Goal: Transaction & Acquisition: Purchase product/service

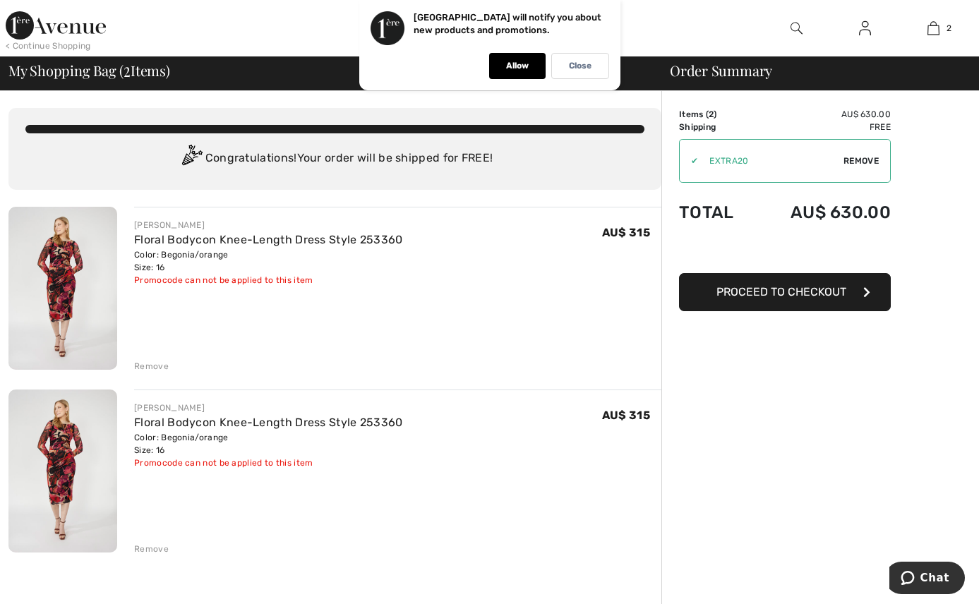
click at [153, 363] on div "Remove" at bounding box center [151, 366] width 35 height 13
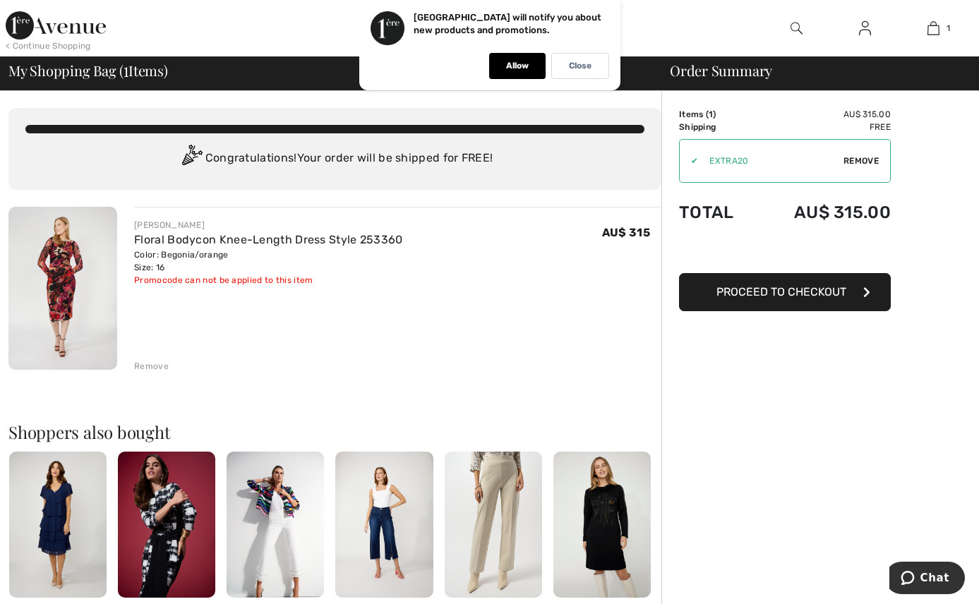
click at [786, 296] on span "Proceed to Checkout" at bounding box center [781, 291] width 130 height 13
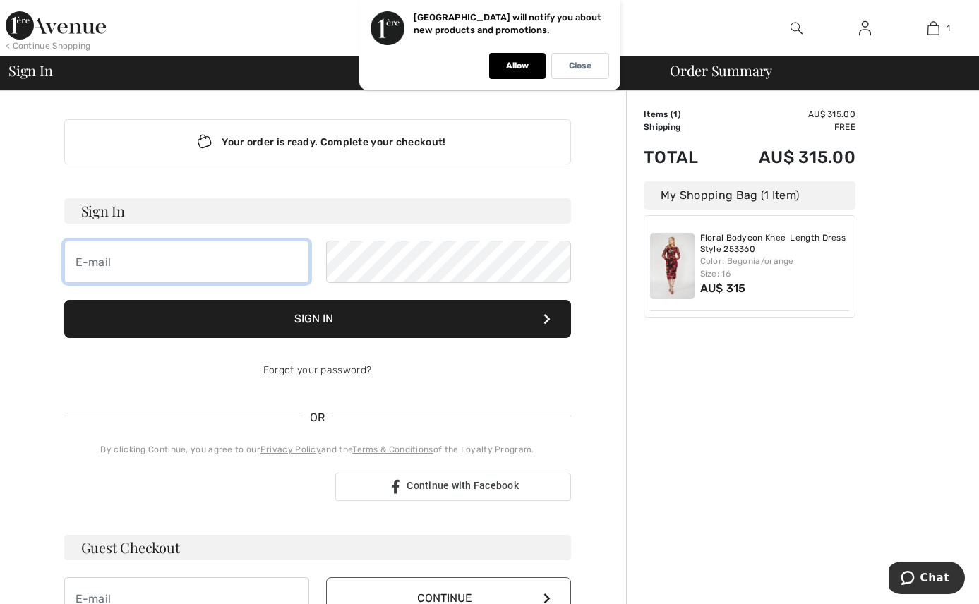
click at [99, 259] on input "email" at bounding box center [186, 262] width 245 height 42
type input "[EMAIL_ADDRESS][DOMAIN_NAME]"
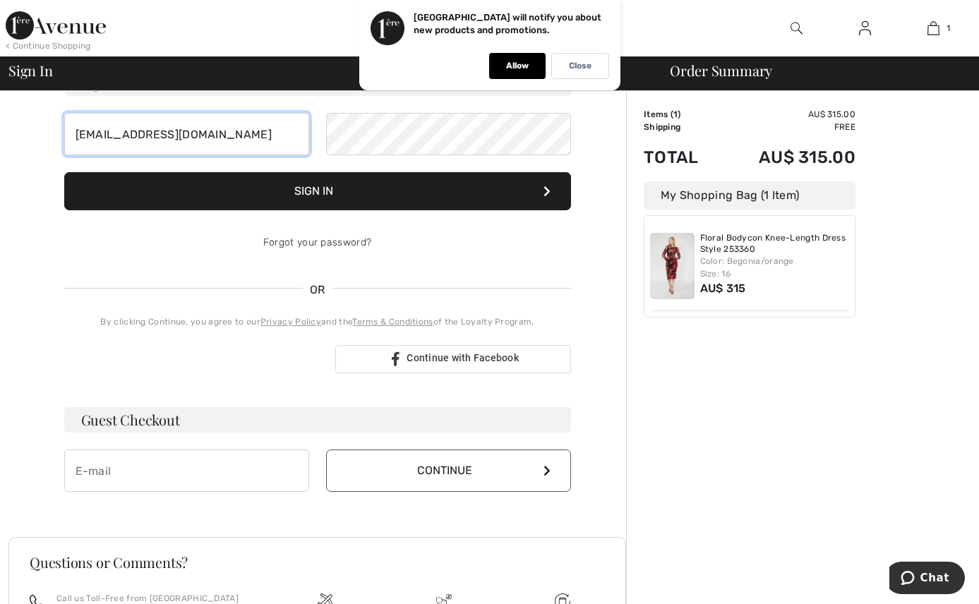
scroll to position [212, 0]
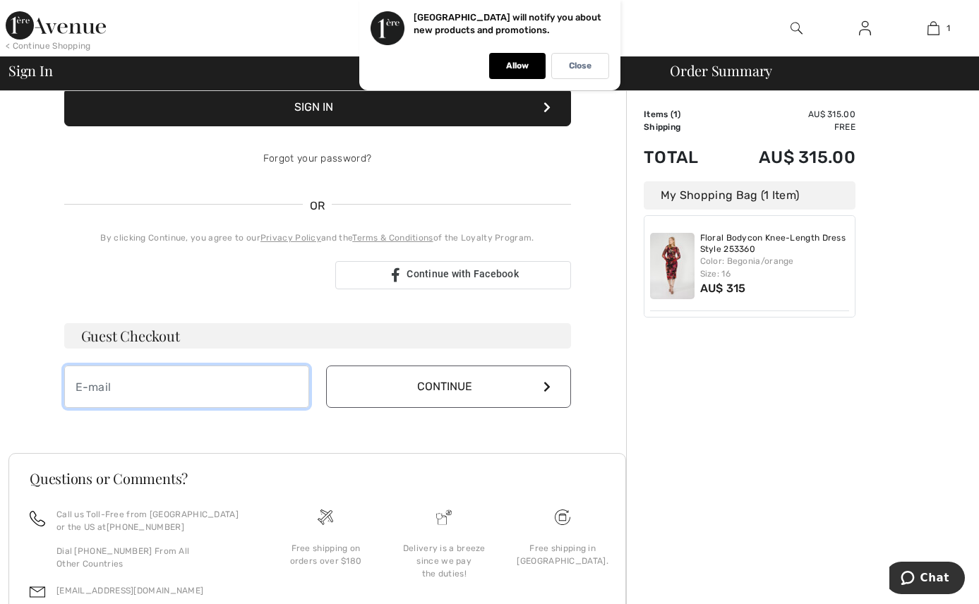
click at [186, 388] on input "email" at bounding box center [186, 387] width 245 height 42
type input "val.butcher@treadwellgroup.com.au"
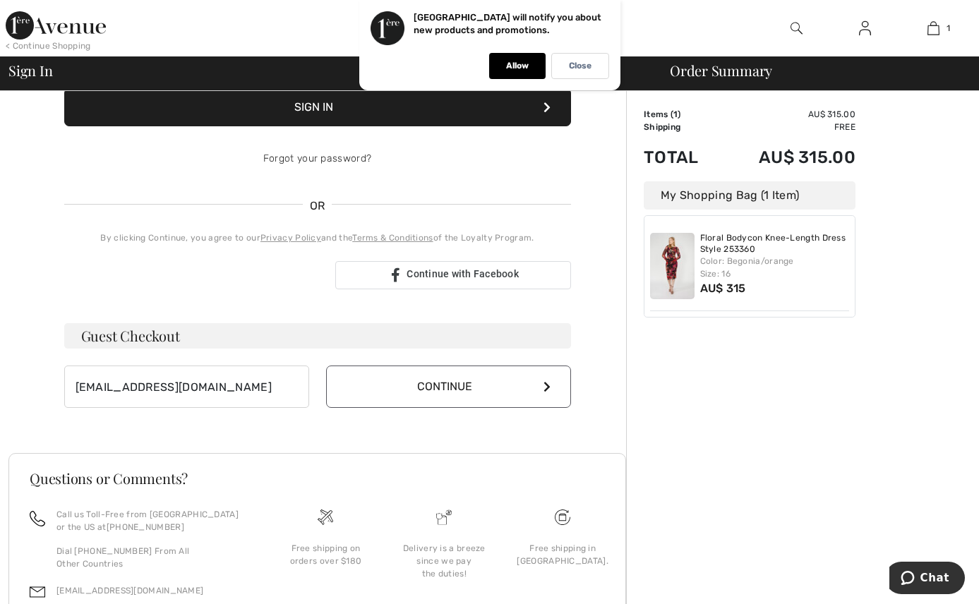
click at [433, 387] on button "Continue" at bounding box center [448, 387] width 245 height 42
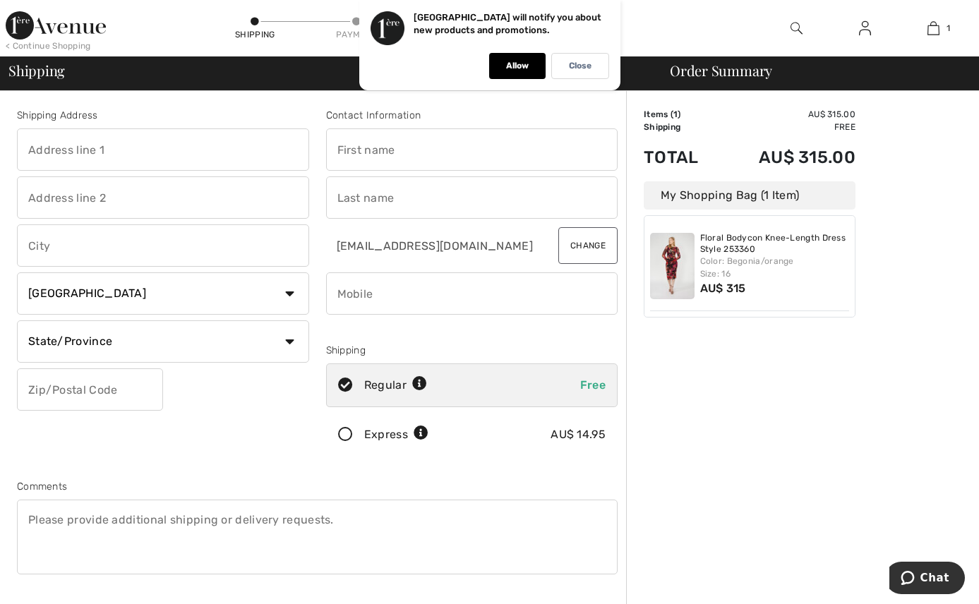
click at [52, 148] on input "text" at bounding box center [163, 149] width 292 height 42
type input "20 Atlantic RD"
type input "Mount [PERSON_NAME]"
select select "AU"
type input "5251"
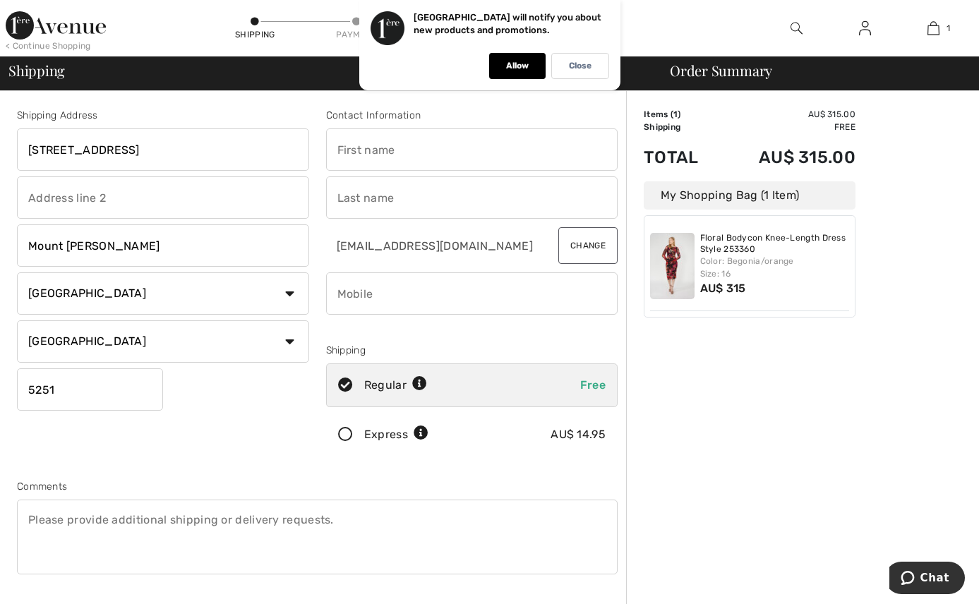
type input "Valerie"
type input "Butcher"
type input "SA"
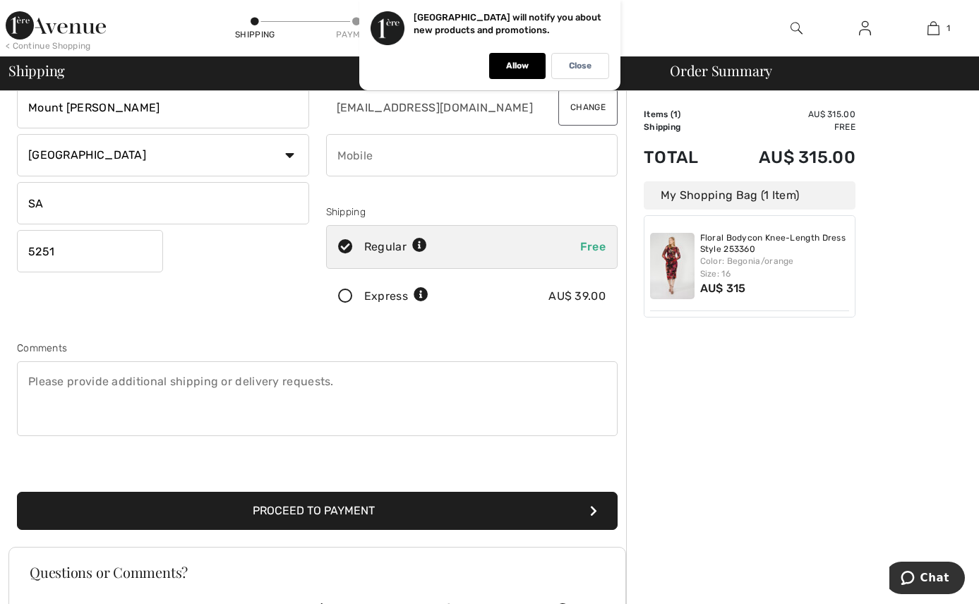
scroll to position [141, 0]
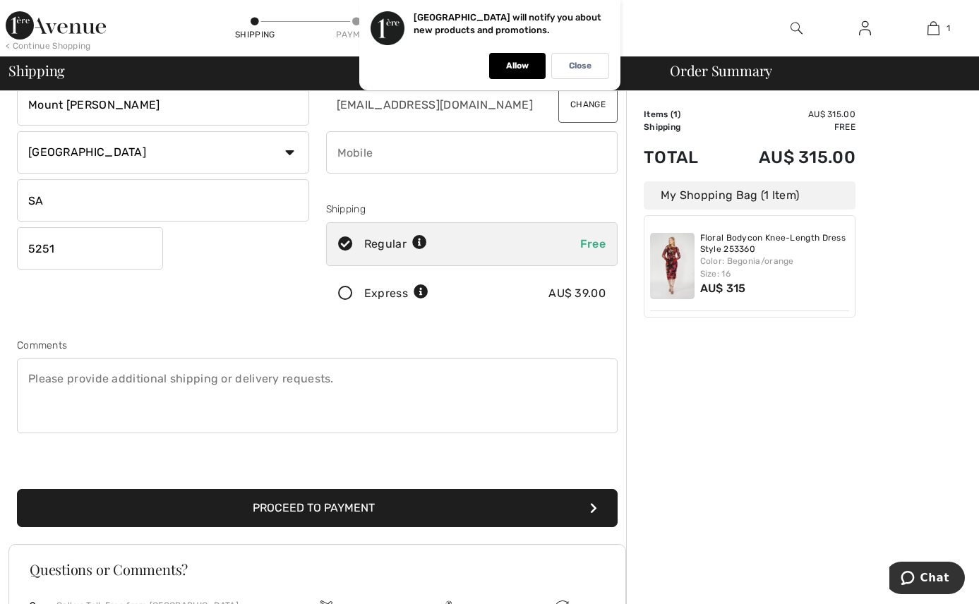
click at [323, 511] on button "Proceed to Payment" at bounding box center [317, 508] width 601 height 38
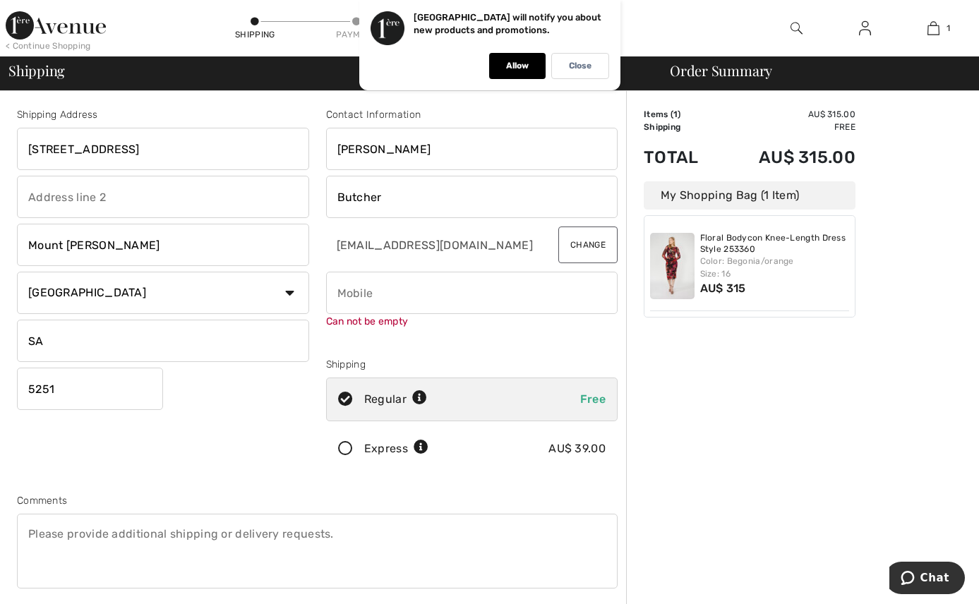
scroll to position [0, 0]
click at [368, 285] on input "phone" at bounding box center [472, 293] width 292 height 42
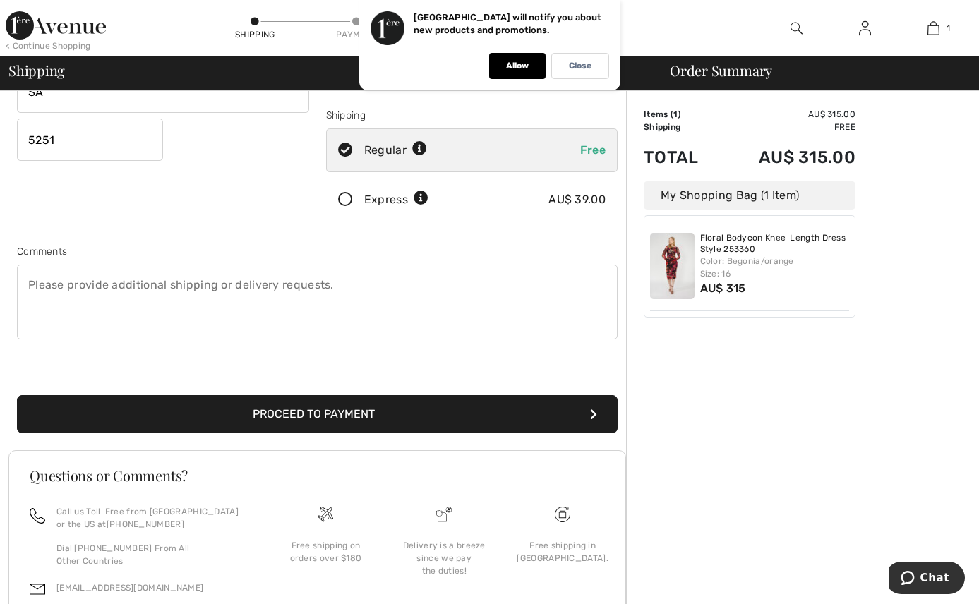
scroll to position [282, 0]
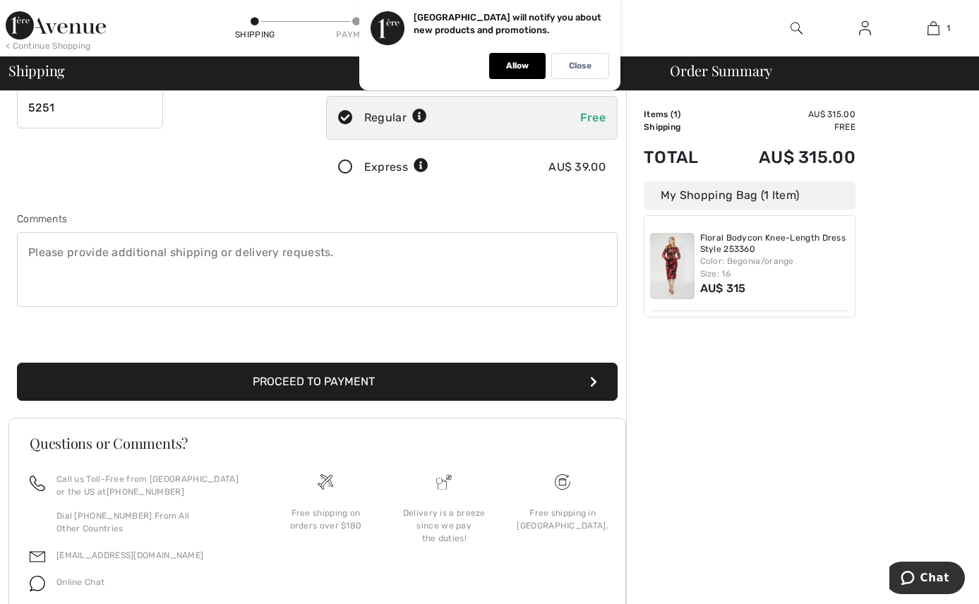
type input "0437071111"
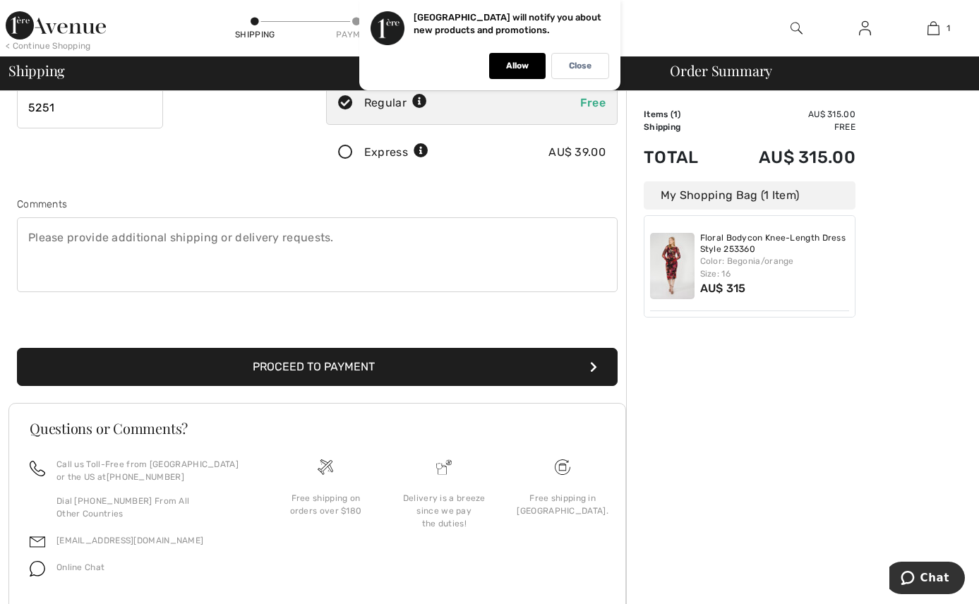
drag, startPoint x: 286, startPoint y: 386, endPoint x: 436, endPoint y: 381, distance: 150.4
click at [287, 385] on button "Proceed to Payment" at bounding box center [317, 367] width 601 height 38
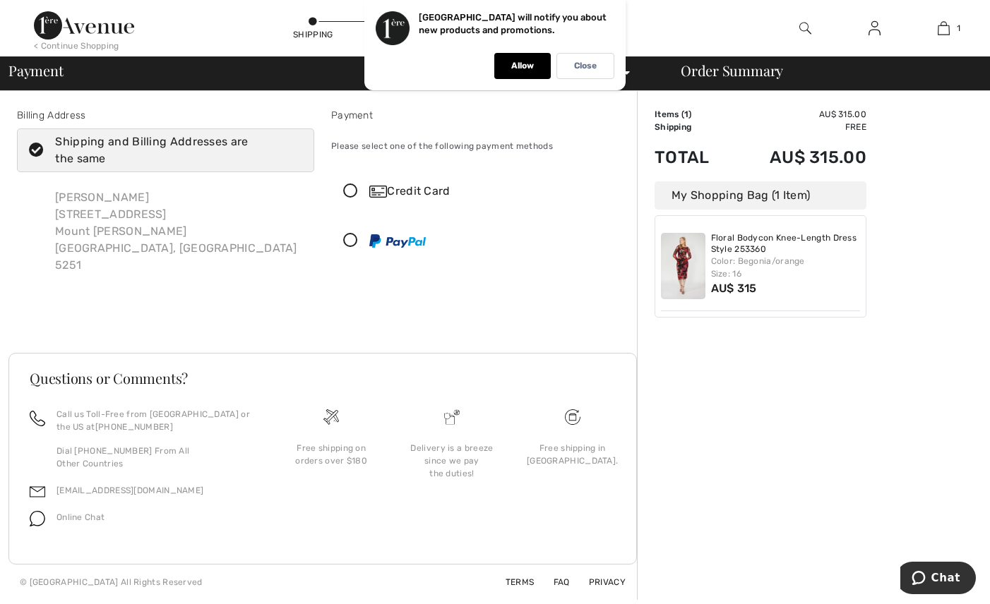
click at [402, 200] on div "Credit Card" at bounding box center [480, 191] width 296 height 42
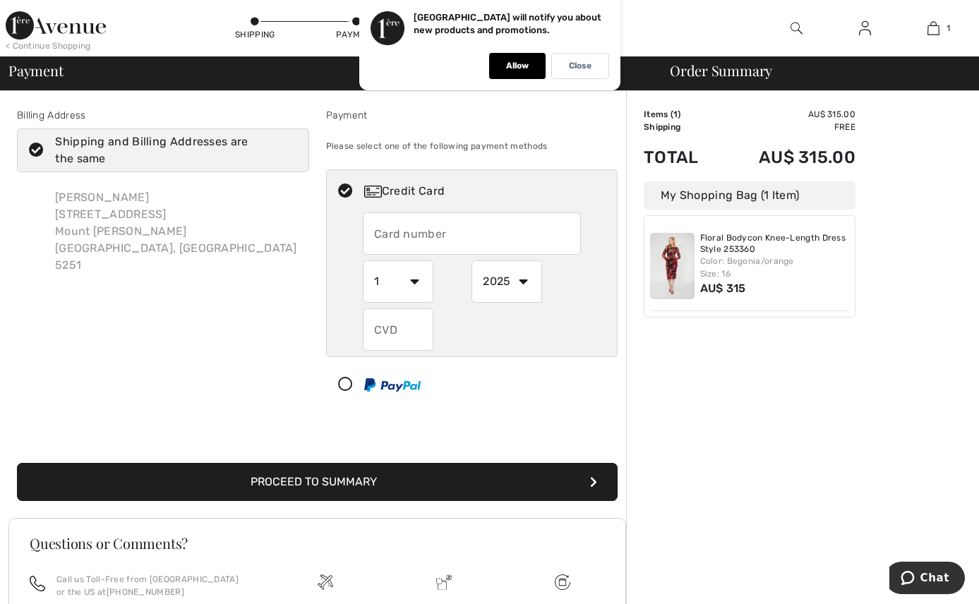
click at [387, 231] on input "text" at bounding box center [472, 233] width 218 height 42
type input "5163103007998085"
click at [419, 284] on select "1 2 3 4 5 6 7 8 9 10 11 12" at bounding box center [398, 281] width 71 height 42
select select "10"
click at [363, 260] on select "1 2 3 4 5 6 7 8 9 10 11 12" at bounding box center [398, 281] width 71 height 42
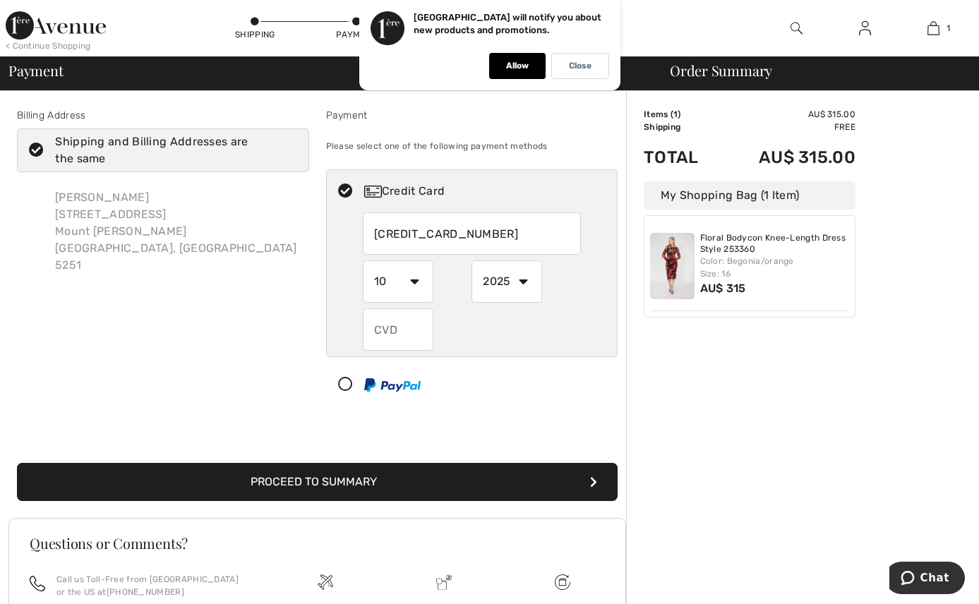
click at [527, 280] on select "2025 2026 2027 2028 2029 2030 2031 2032 2033 2034 2035" at bounding box center [506, 281] width 71 height 42
select select "2027"
click at [471, 260] on select "2025 2026 2027 2028 2029 2030 2031 2032 2033 2034 2035" at bounding box center [506, 281] width 71 height 42
click at [396, 332] on input "text" at bounding box center [398, 329] width 71 height 42
type input "535"
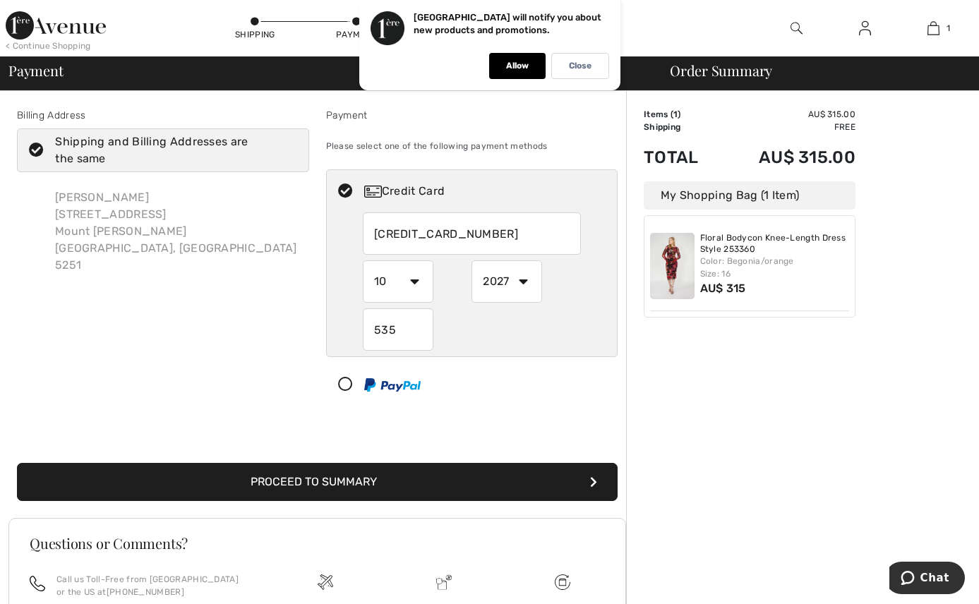
click at [383, 483] on button "Proceed to Summary" at bounding box center [317, 482] width 601 height 38
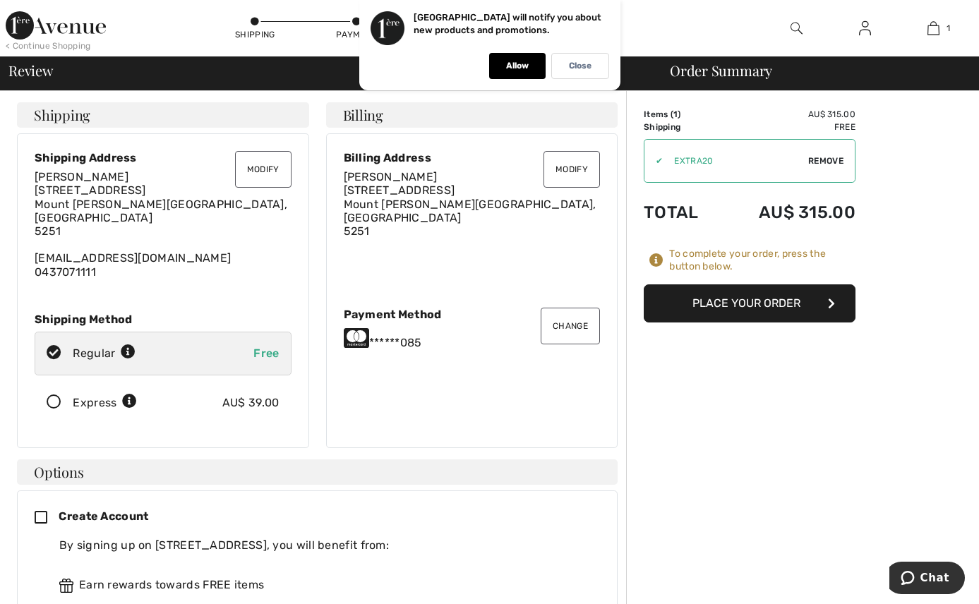
click at [729, 306] on button "Place Your Order" at bounding box center [750, 303] width 212 height 38
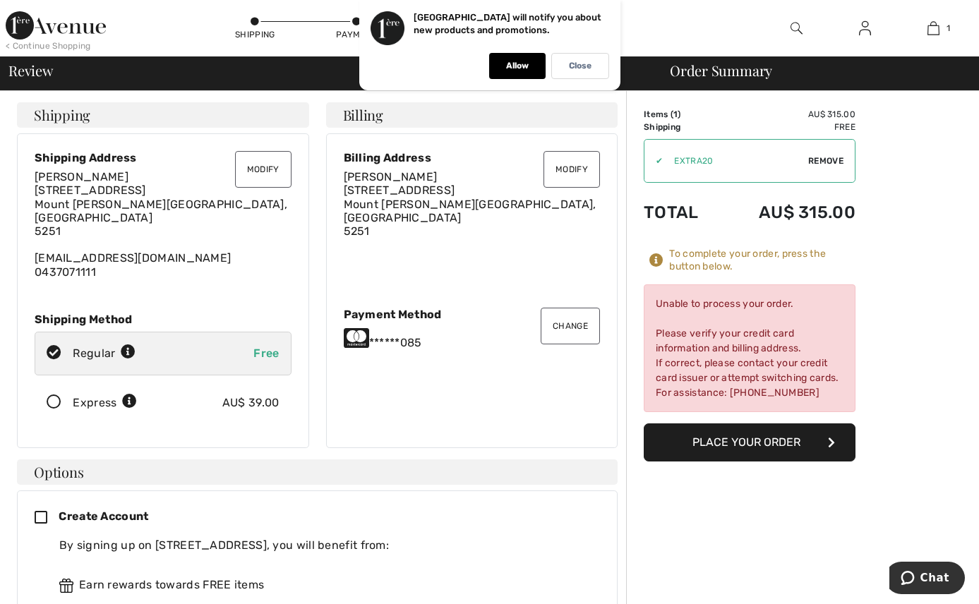
click at [750, 450] on button "Place Your Order" at bounding box center [750, 442] width 212 height 38
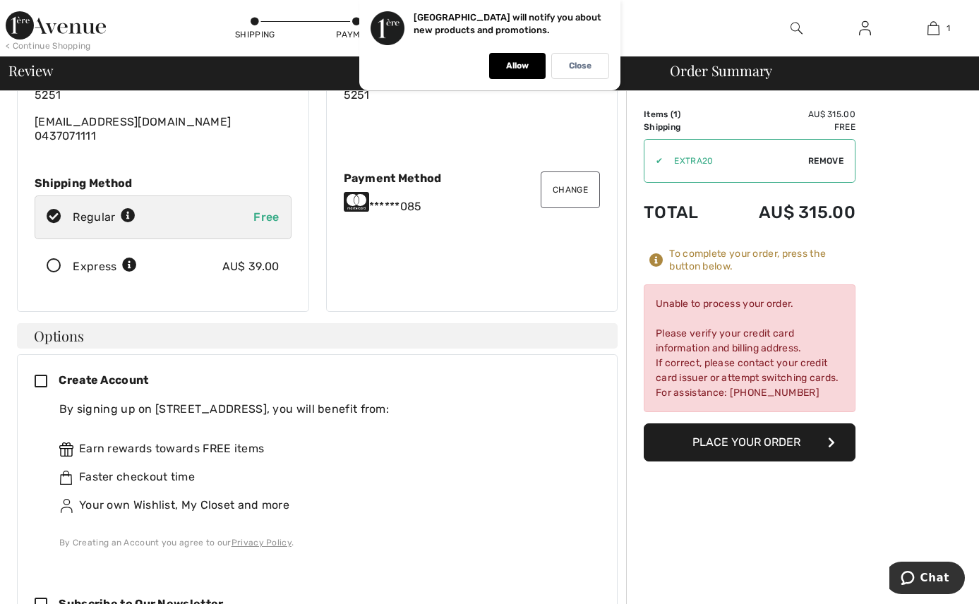
scroll to position [212, 0]
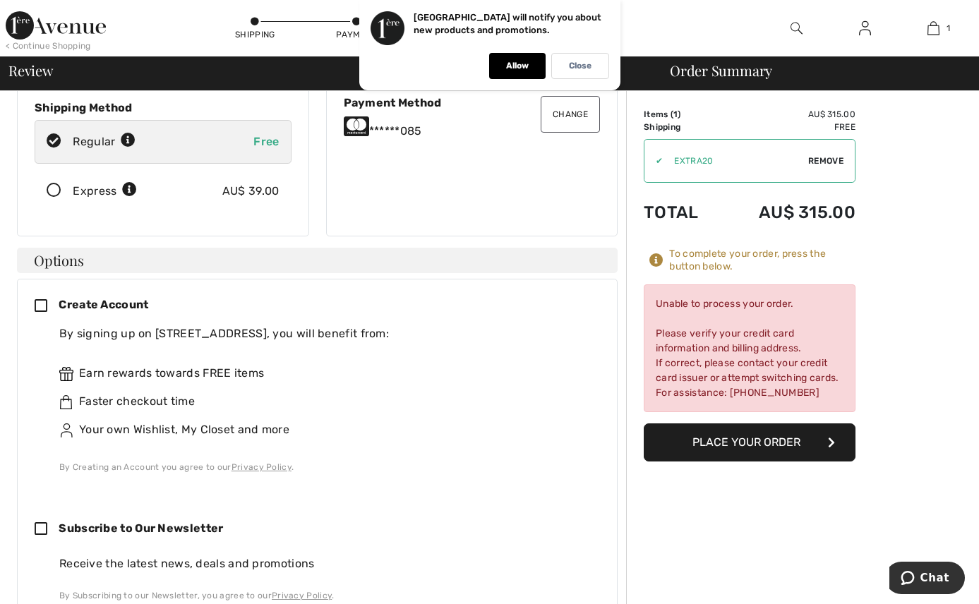
click at [41, 299] on icon at bounding box center [47, 306] width 24 height 15
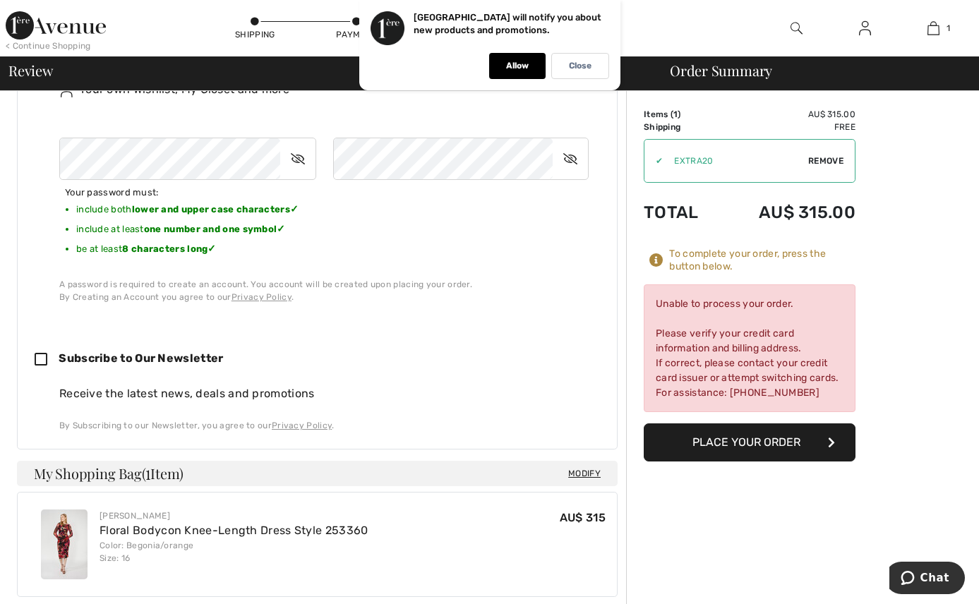
scroll to position [565, 0]
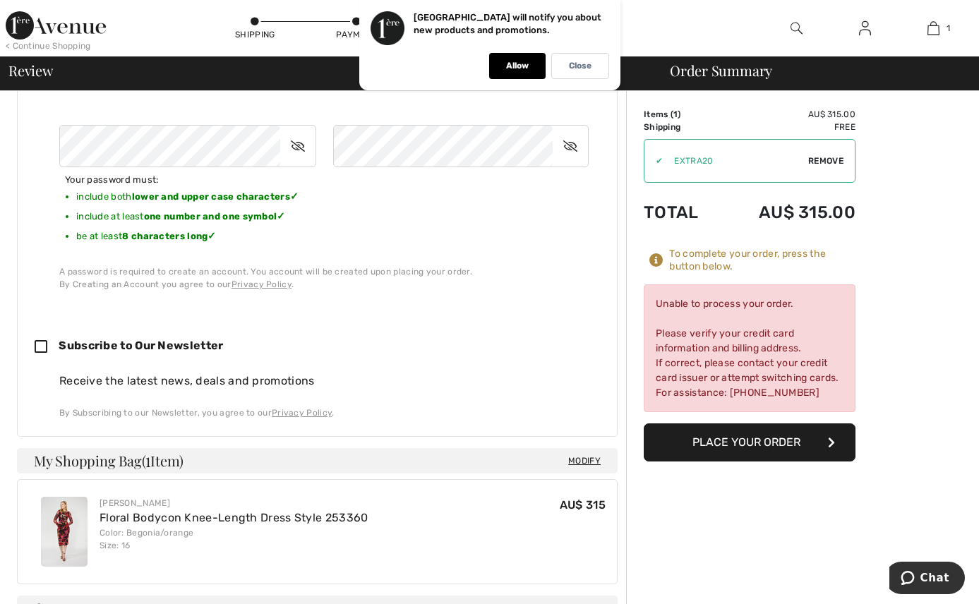
click at [711, 455] on button "Place Your Order" at bounding box center [750, 442] width 212 height 38
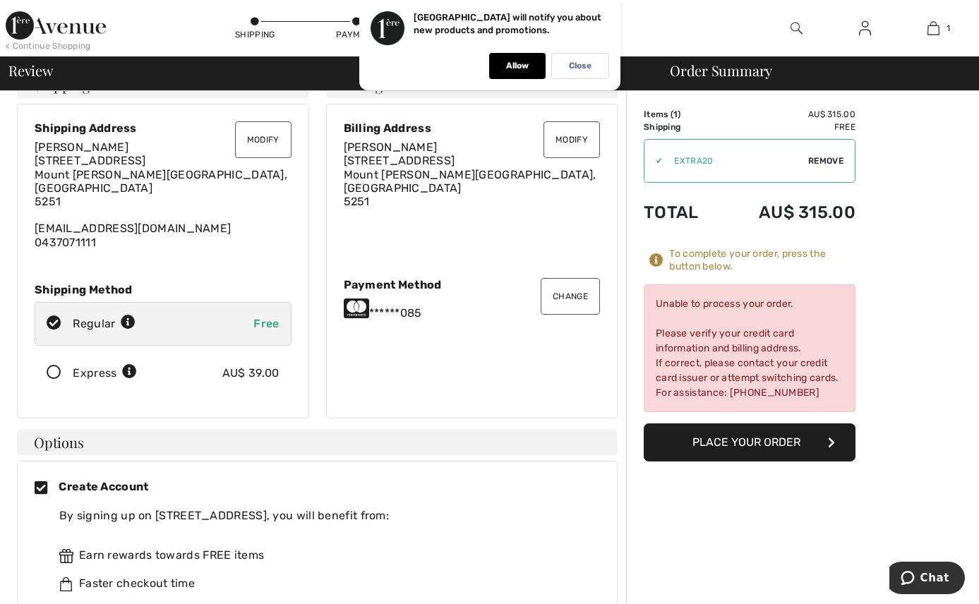
scroll to position [0, 0]
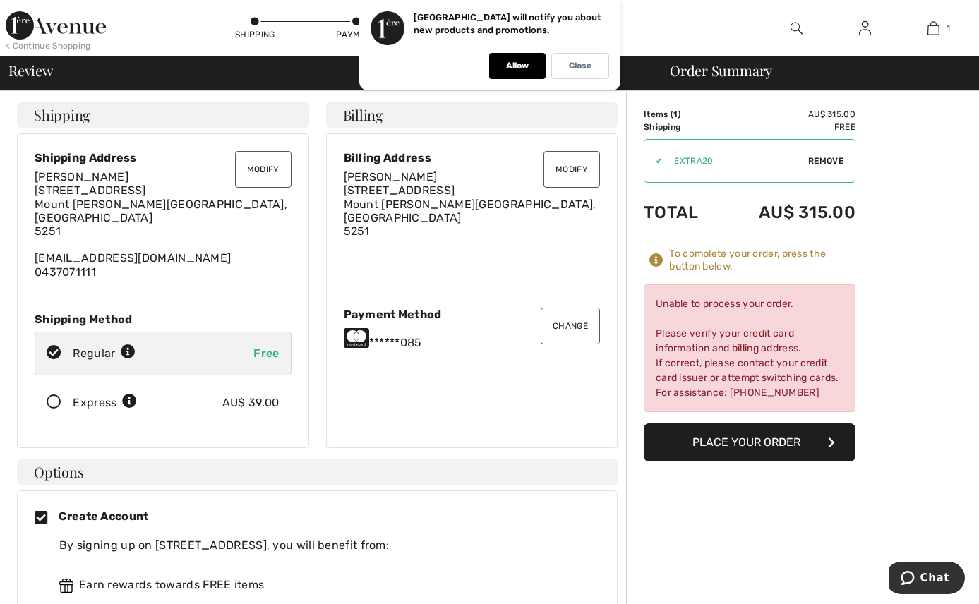
click at [548, 320] on button "Change" at bounding box center [570, 326] width 59 height 37
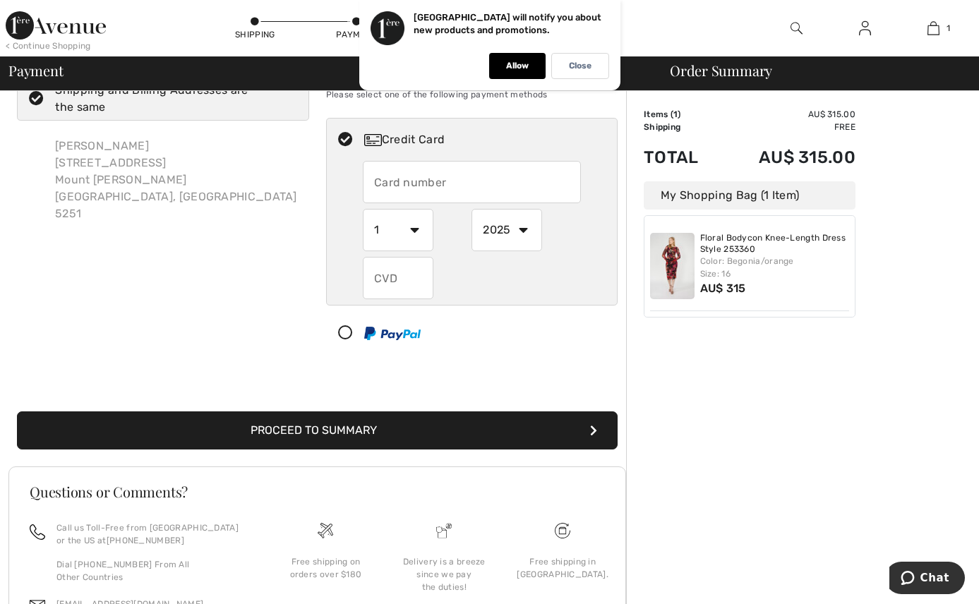
click at [345, 330] on icon at bounding box center [345, 333] width 37 height 15
select select "1"
select select "2025"
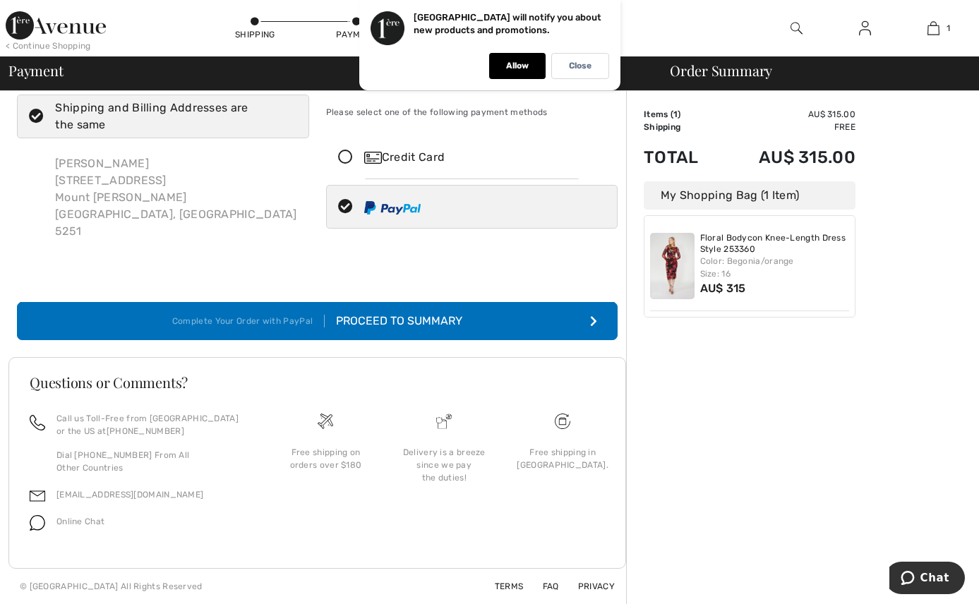
scroll to position [17, 0]
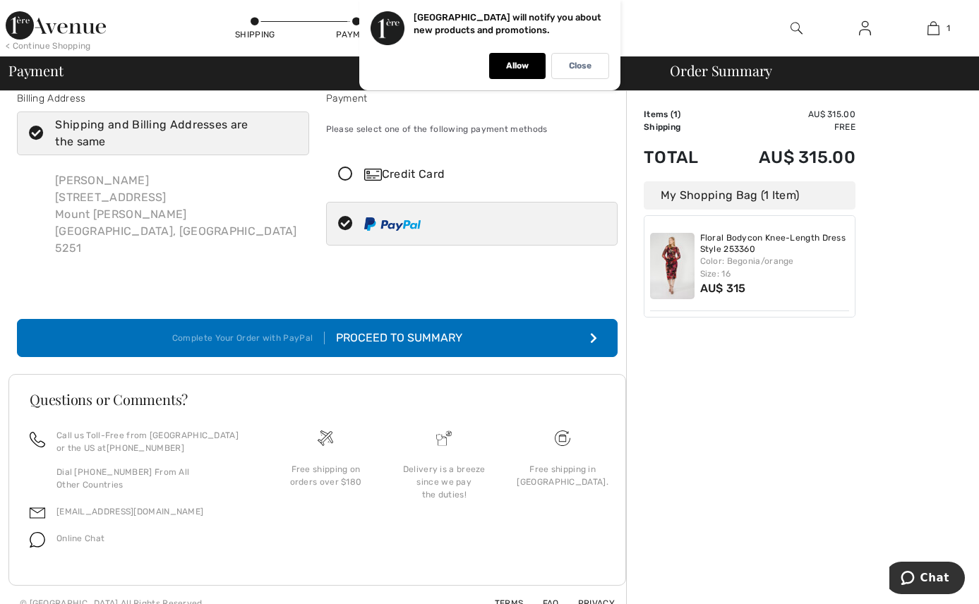
click at [398, 330] on div "Proceed to Summary" at bounding box center [394, 338] width 138 height 17
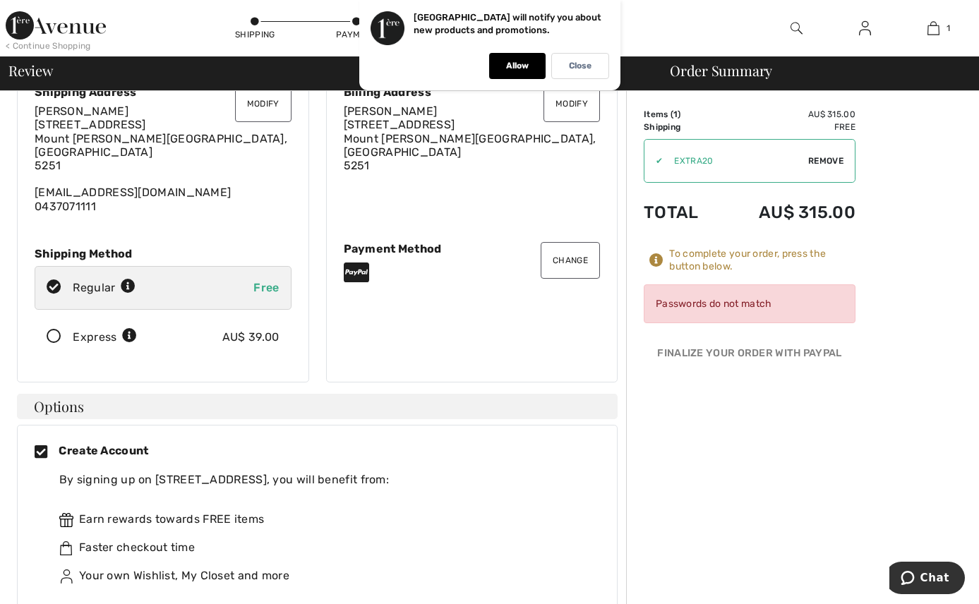
scroll to position [282, 0]
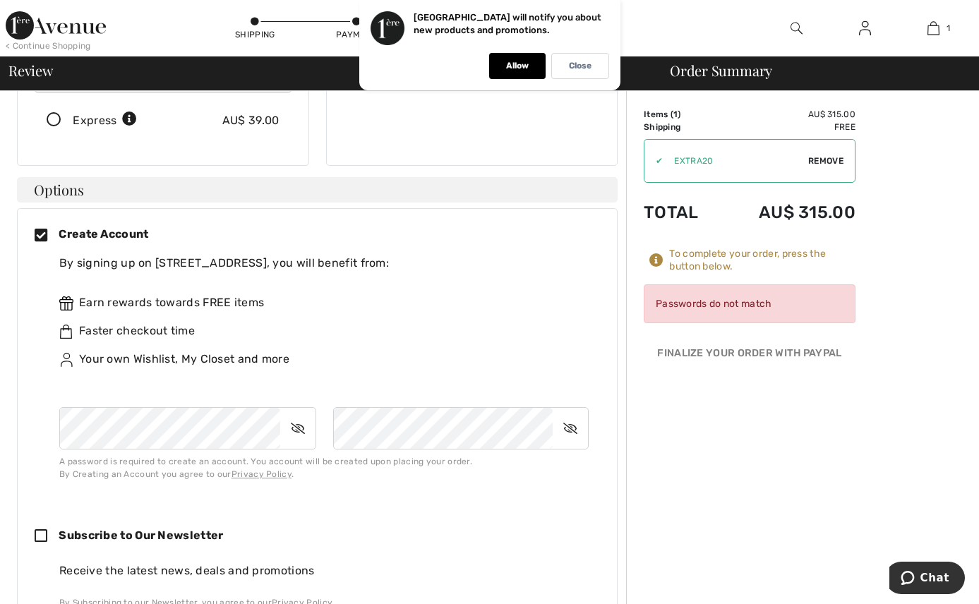
click at [745, 303] on div "Passwords do not match" at bounding box center [750, 303] width 212 height 39
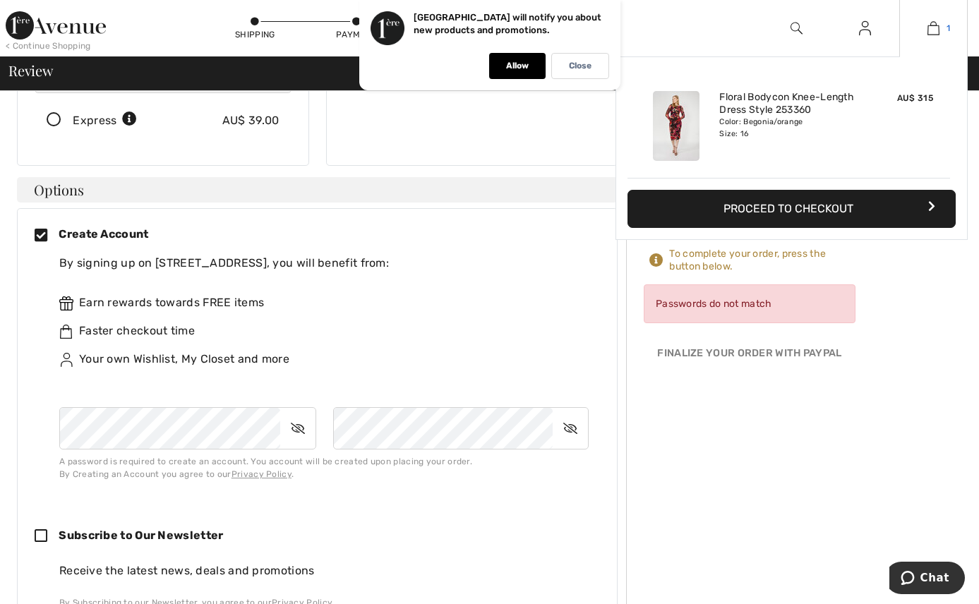
click at [933, 26] on img at bounding box center [933, 28] width 12 height 17
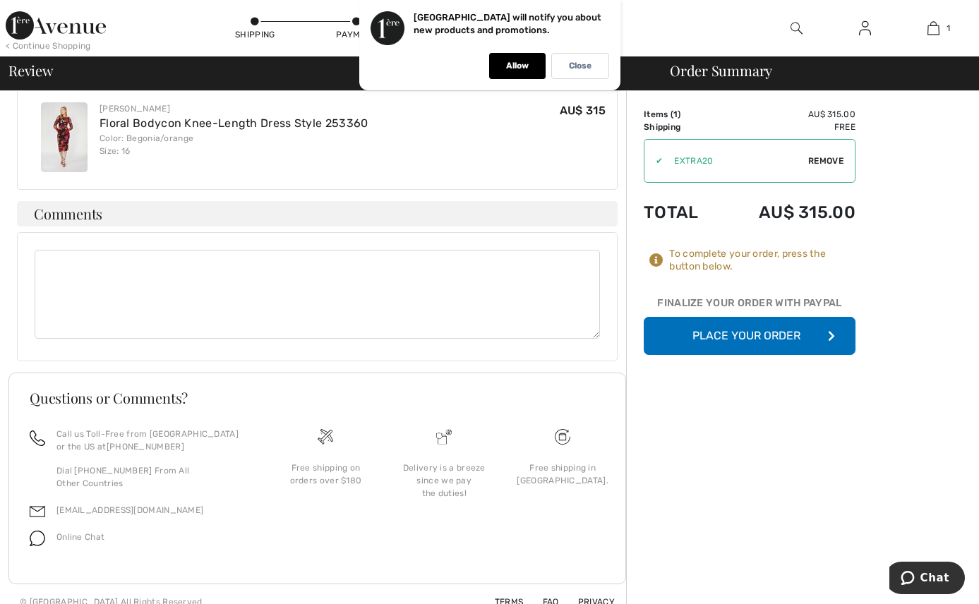
scroll to position [868, 0]
click at [757, 336] on button "Place Your Order" at bounding box center [750, 336] width 212 height 38
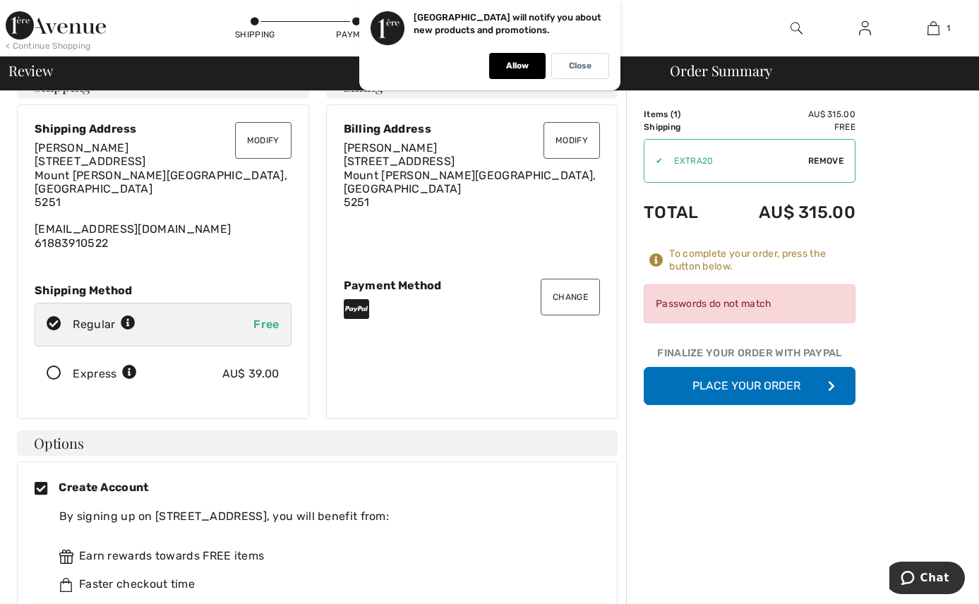
scroll to position [0, 0]
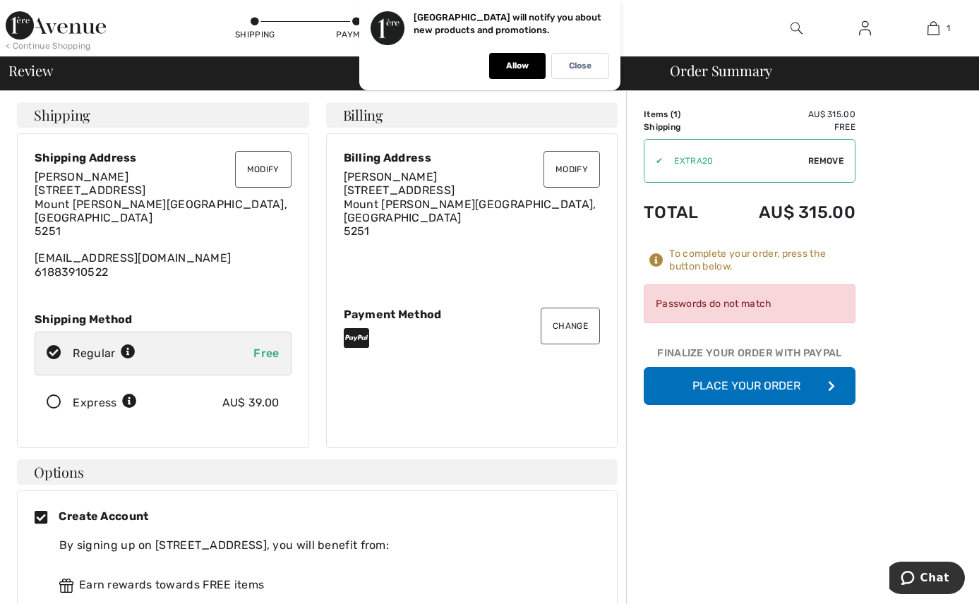
click at [740, 388] on button "Place Your Order" at bounding box center [750, 386] width 212 height 38
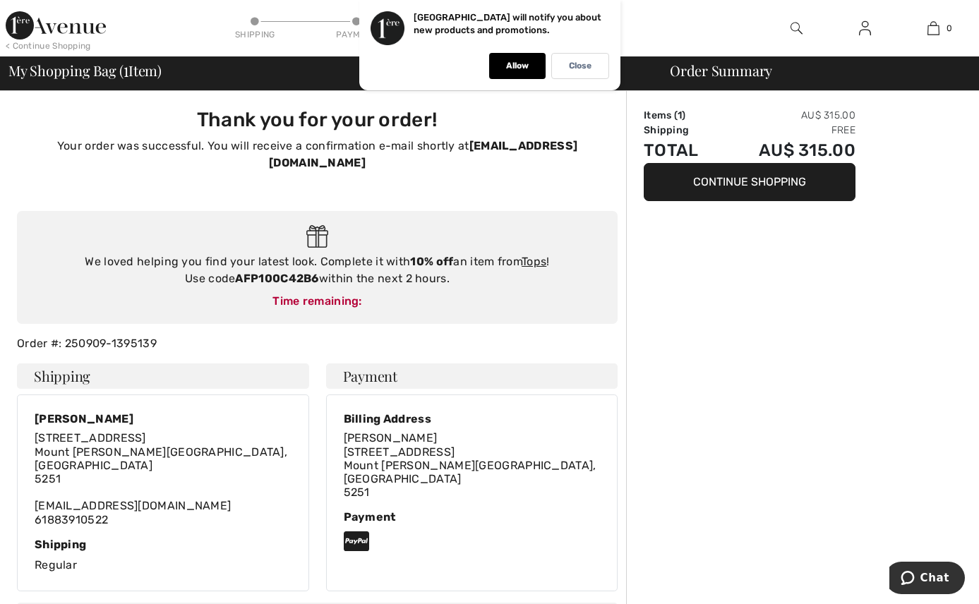
click at [808, 342] on div "Order Summary Items ( 1 ) AU$ 315.00 Shipping Free Total AU$ 315.00 Continue Sh…" at bounding box center [802, 544] width 353 height 906
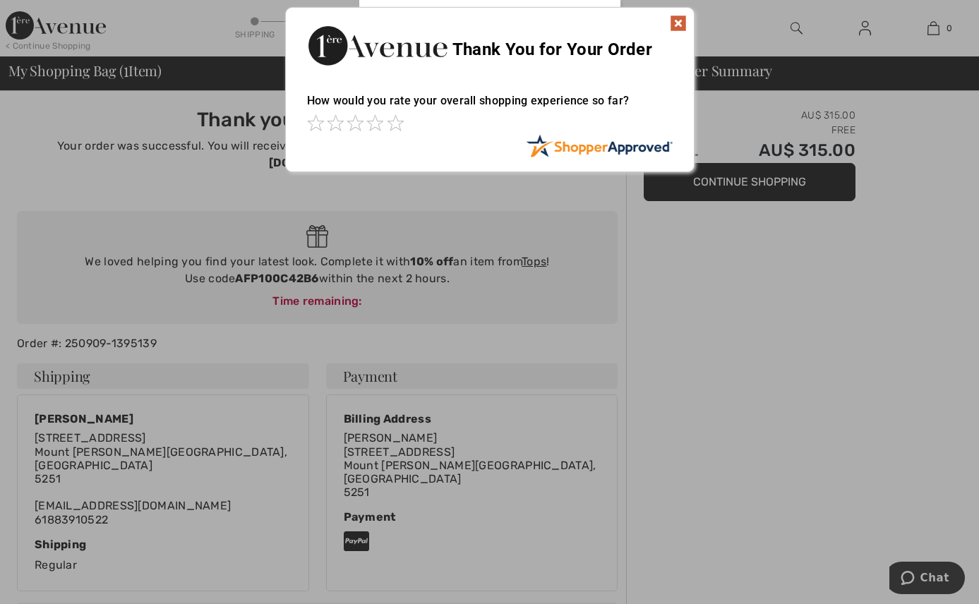
click at [679, 22] on img at bounding box center [678, 23] width 17 height 17
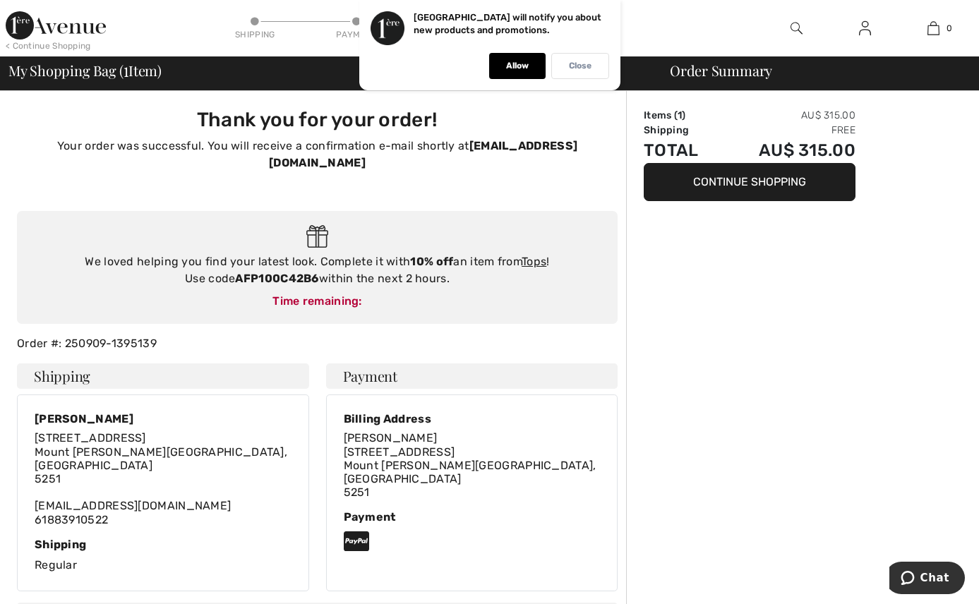
click at [580, 64] on p "Close" at bounding box center [580, 66] width 23 height 11
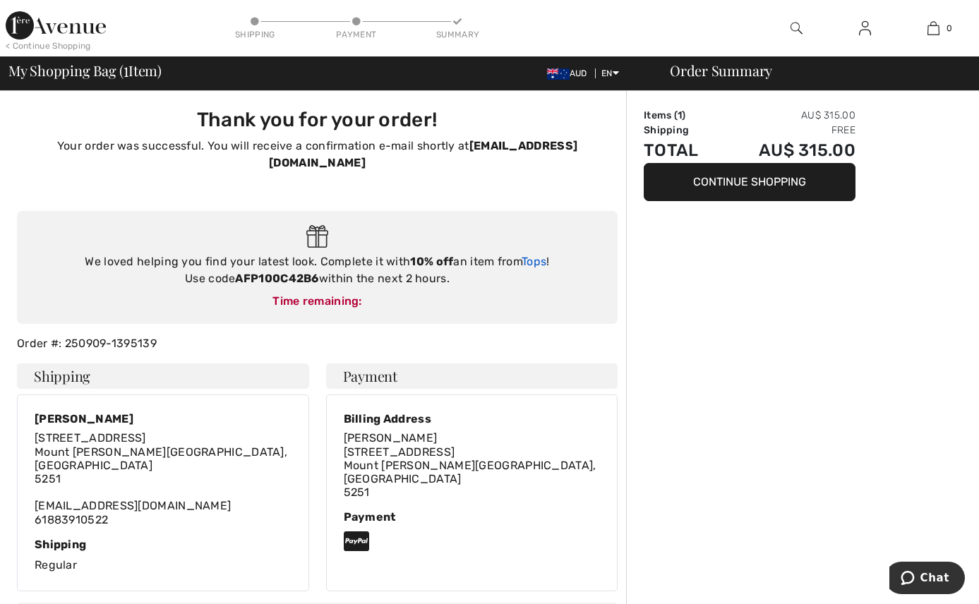
click at [537, 263] on link "Tops" at bounding box center [534, 261] width 25 height 13
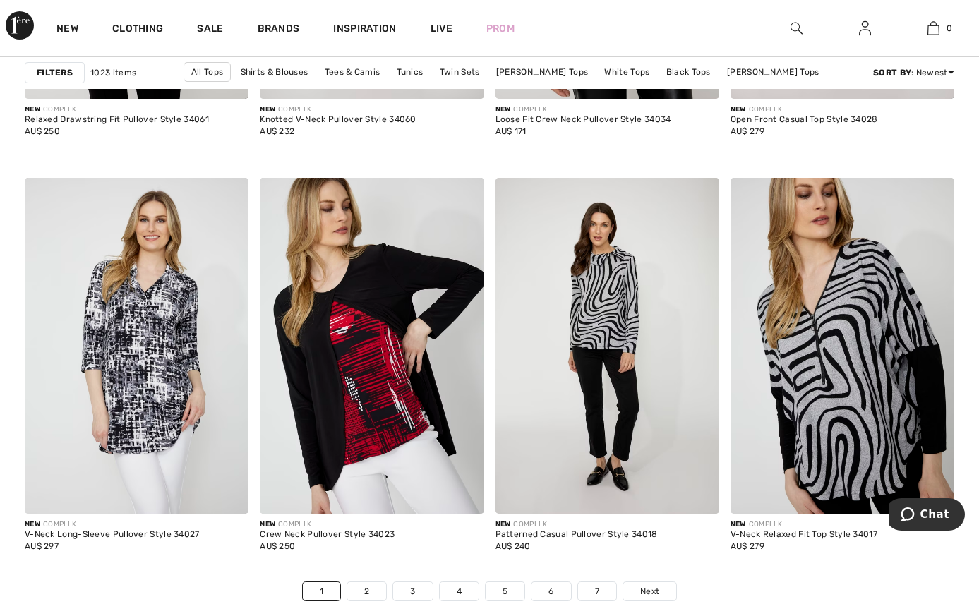
scroll to position [5999, 0]
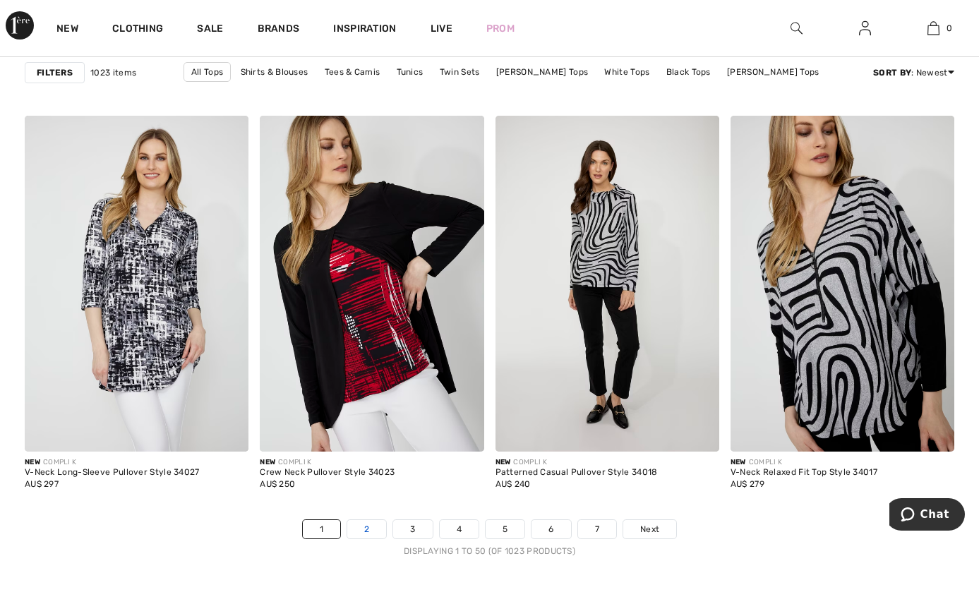
click at [359, 520] on link "2" at bounding box center [366, 529] width 39 height 18
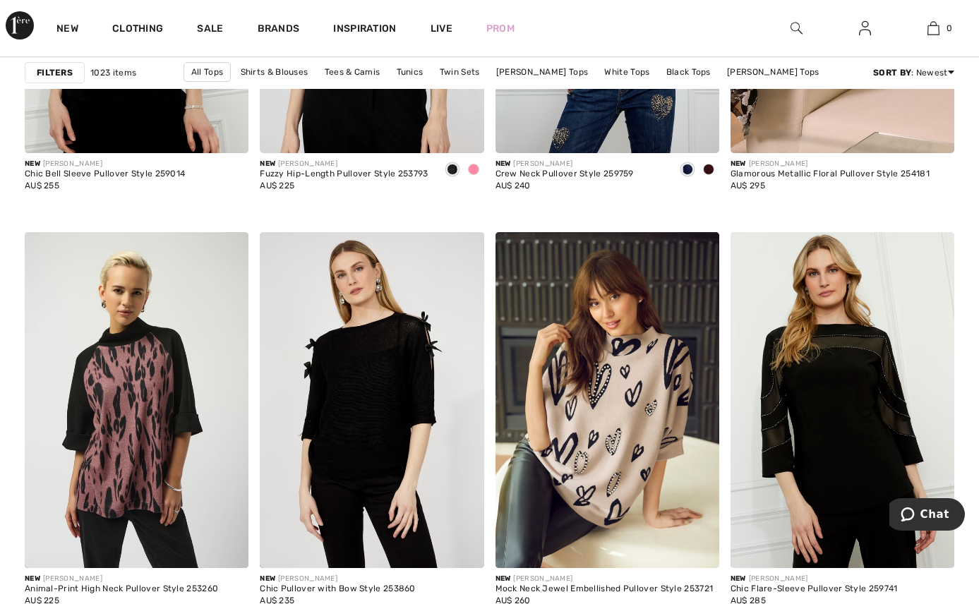
scroll to position [6141, 0]
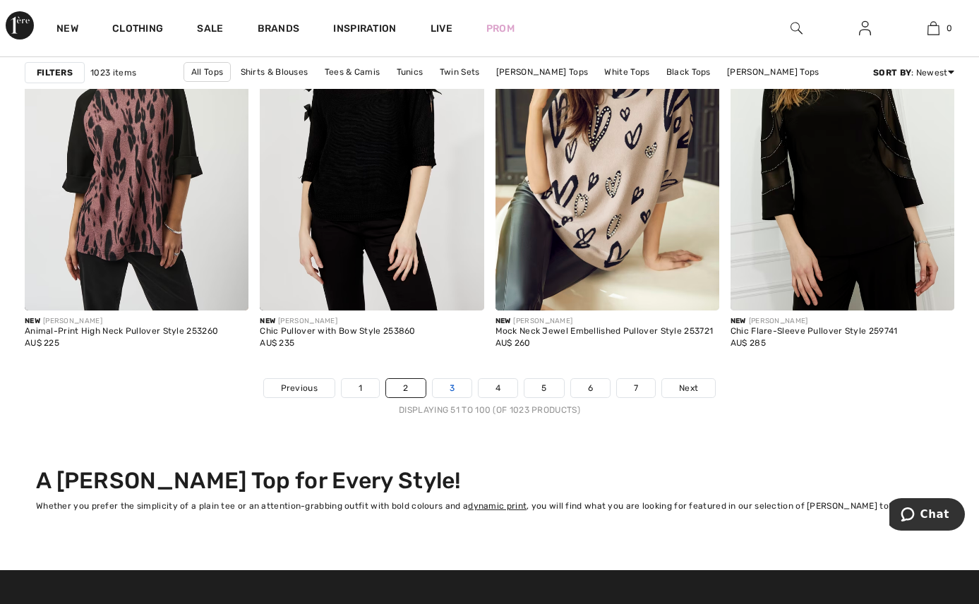
click at [463, 379] on link "3" at bounding box center [452, 388] width 39 height 18
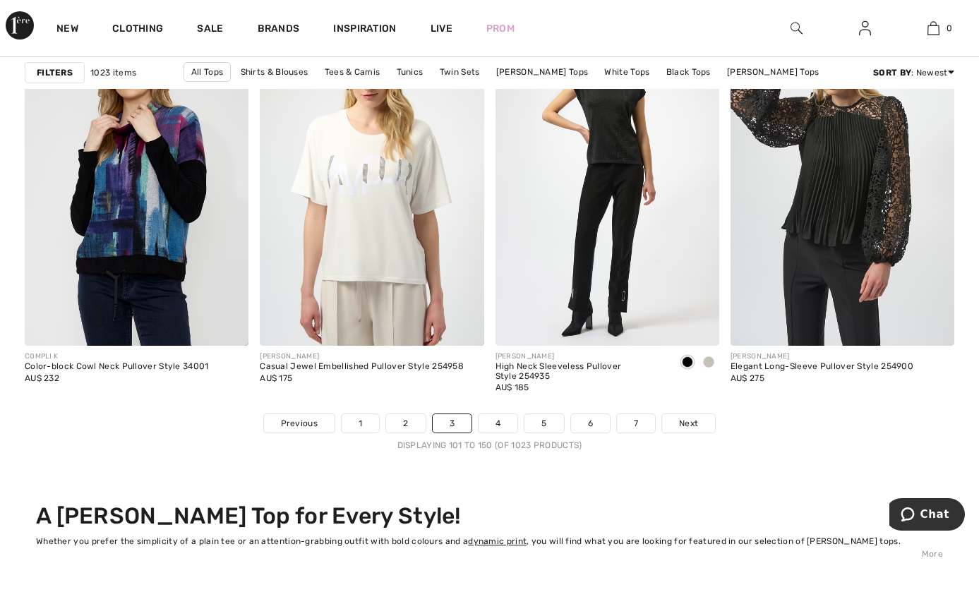
scroll to position [6141, 0]
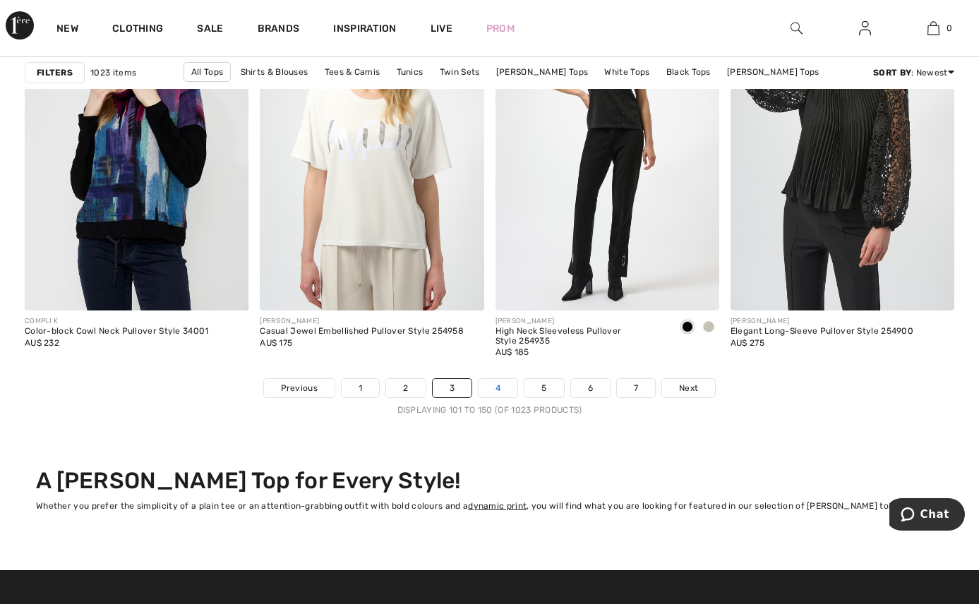
drag, startPoint x: 0, startPoint y: 0, endPoint x: 489, endPoint y: 222, distance: 537.0
click at [489, 379] on link "4" at bounding box center [498, 388] width 39 height 18
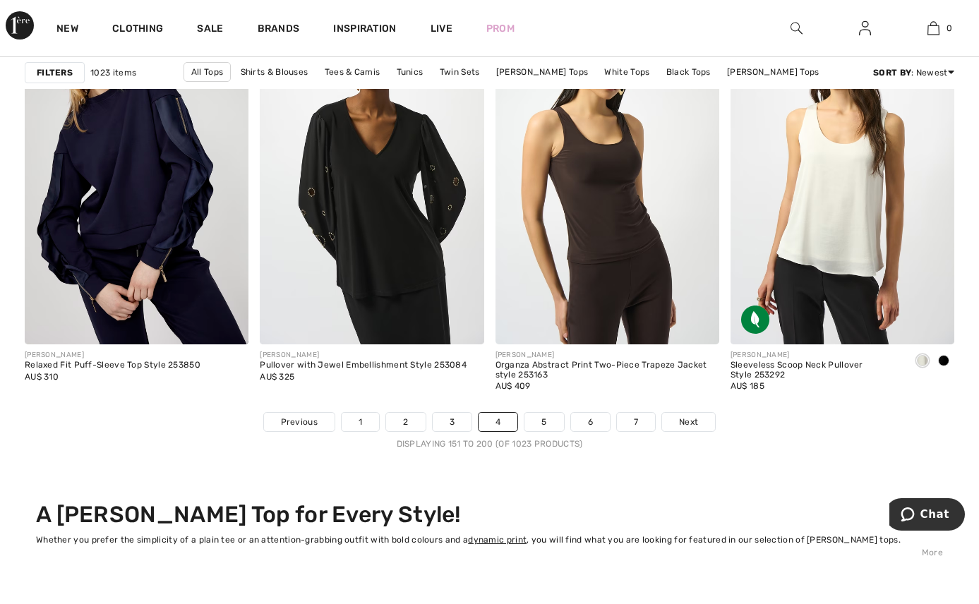
scroll to position [6141, 0]
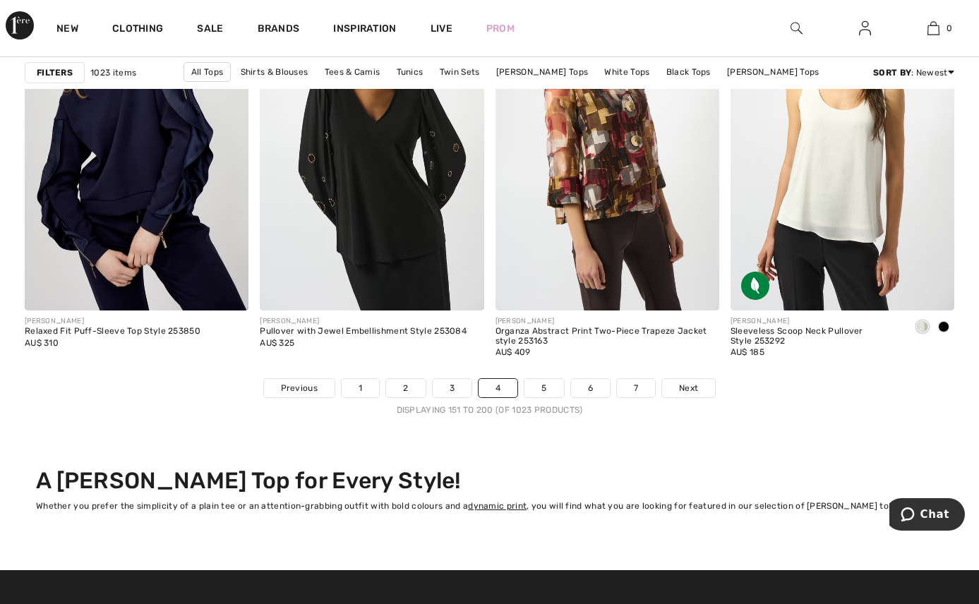
click at [543, 379] on link "5" at bounding box center [543, 388] width 39 height 18
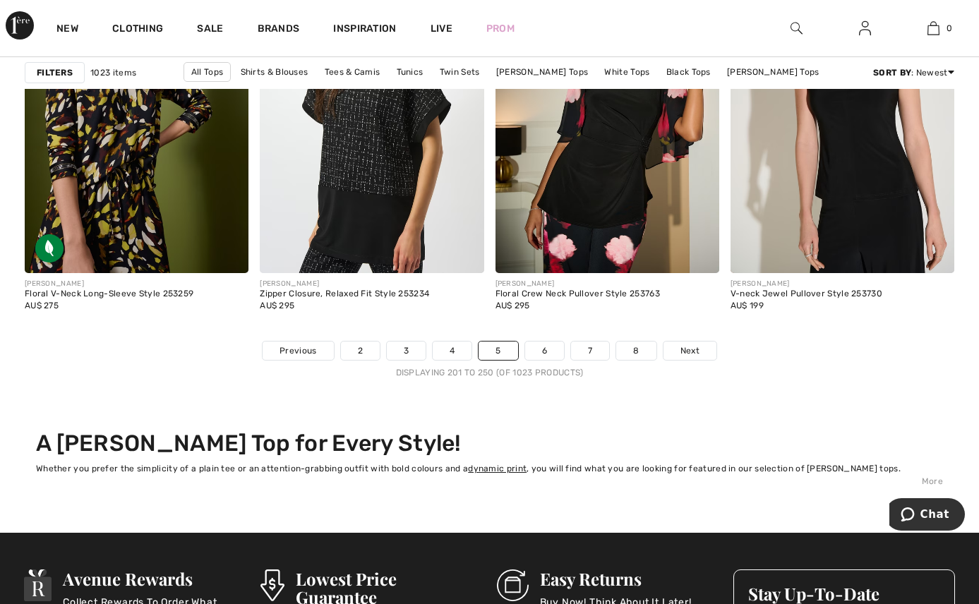
scroll to position [6141, 0]
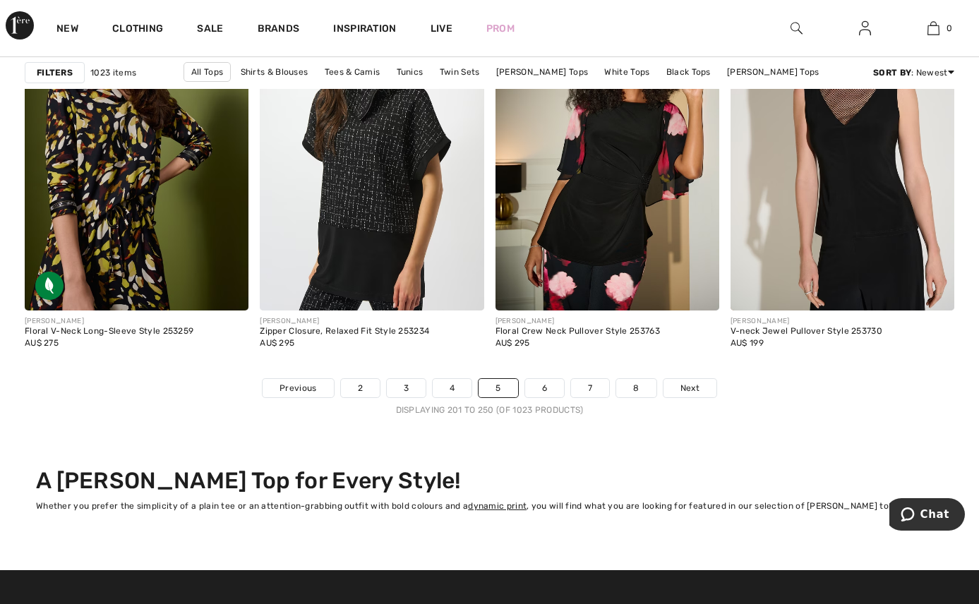
click at [543, 379] on link "6" at bounding box center [544, 388] width 39 height 18
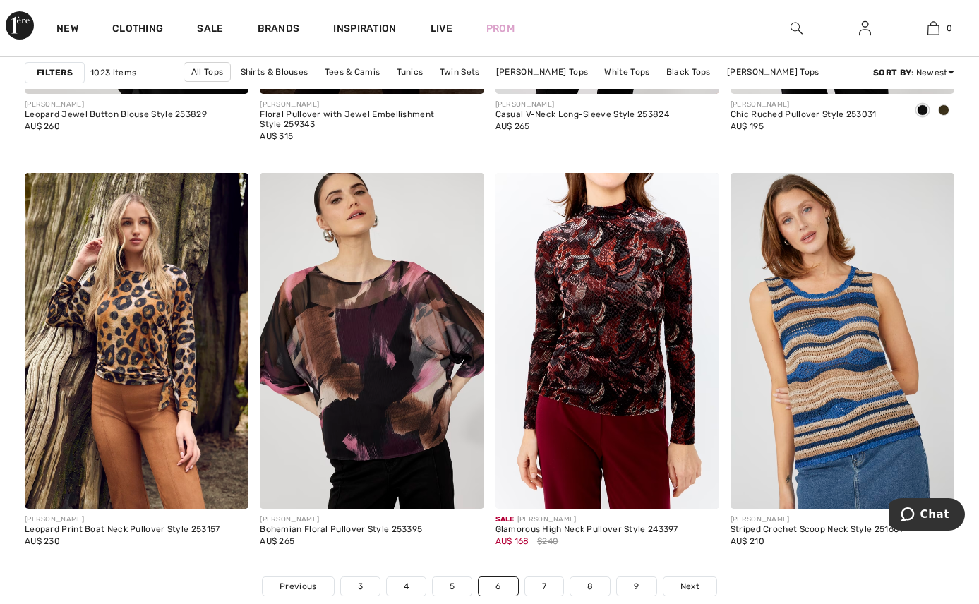
scroll to position [5999, 0]
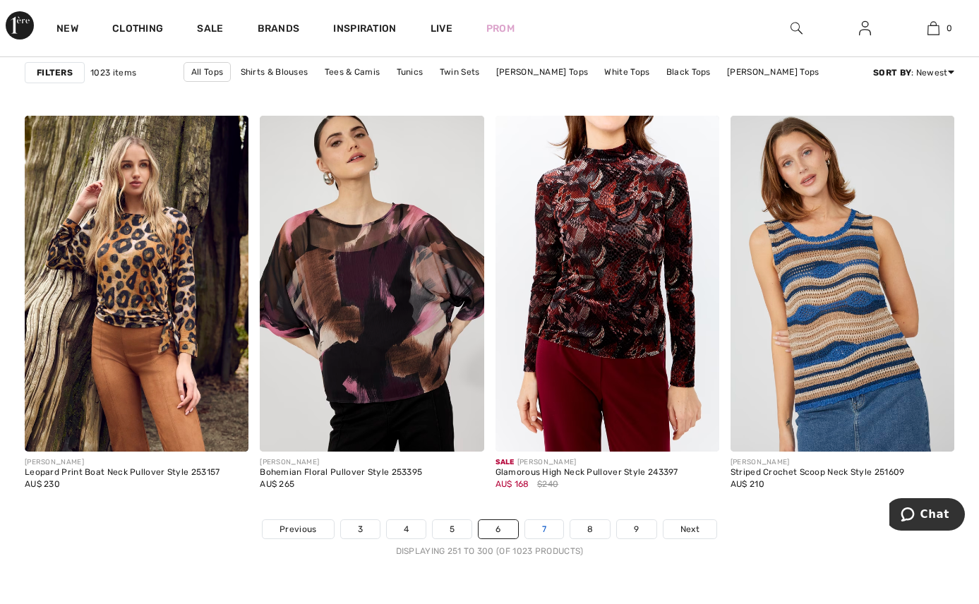
click at [543, 520] on link "7" at bounding box center [544, 529] width 38 height 18
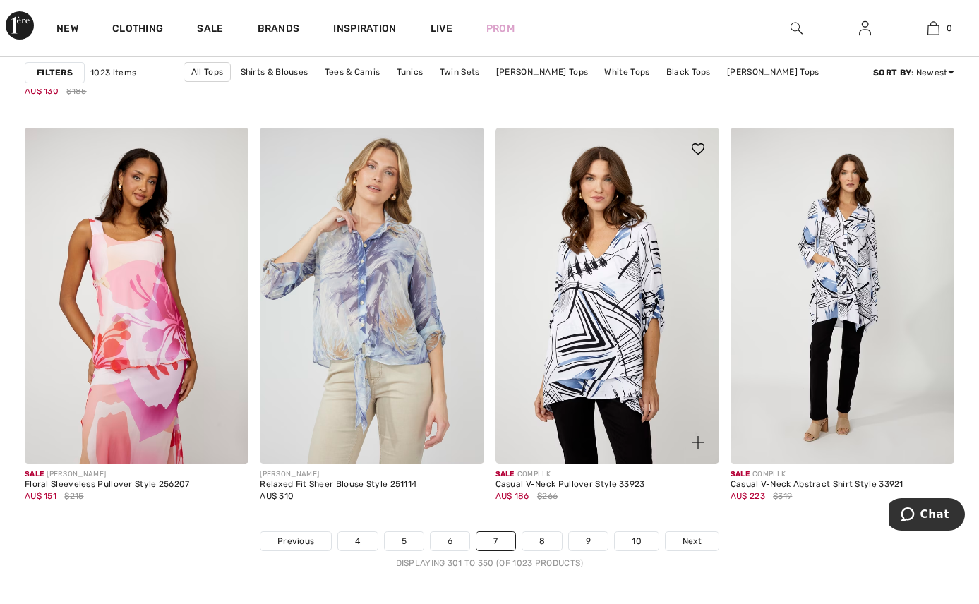
scroll to position [6070, 0]
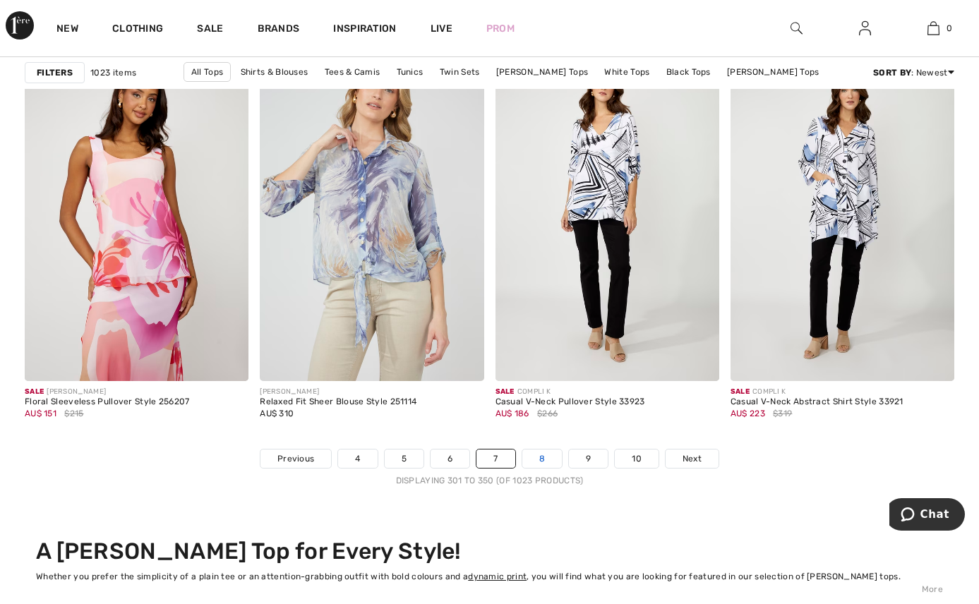
click at [546, 450] on link "8" at bounding box center [542, 459] width 40 height 18
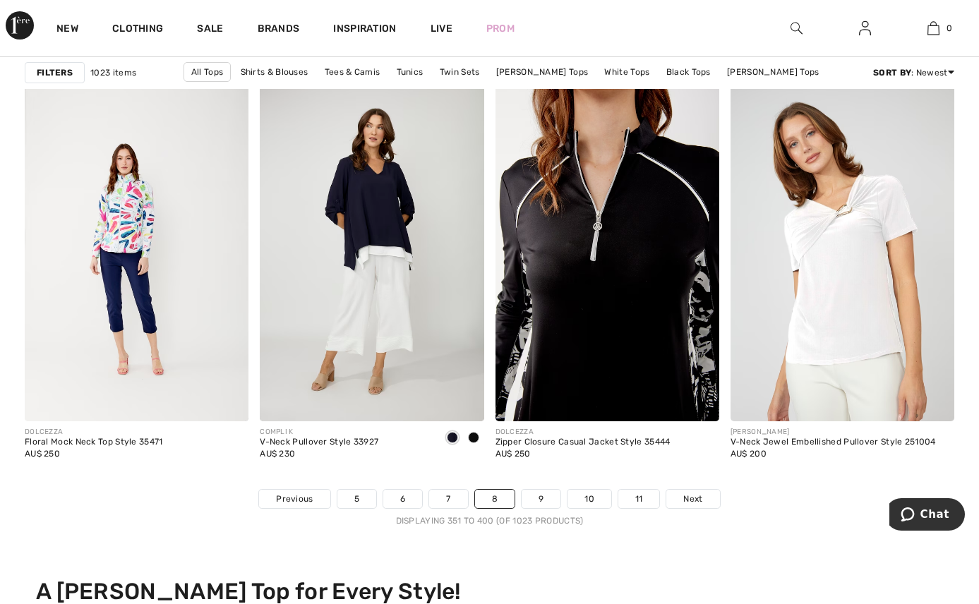
scroll to position [6070, 0]
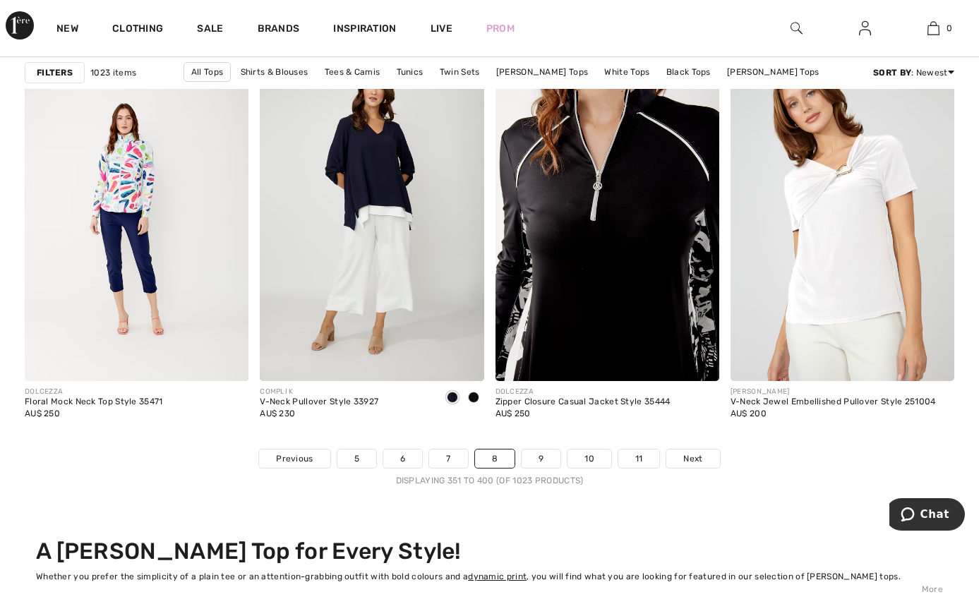
click at [541, 450] on link "9" at bounding box center [541, 459] width 39 height 18
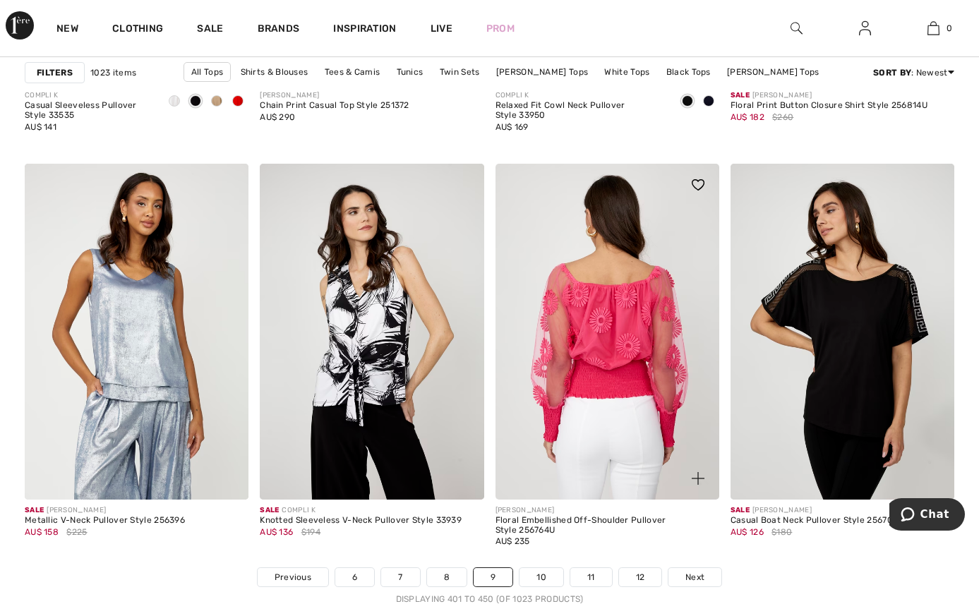
scroll to position [6141, 0]
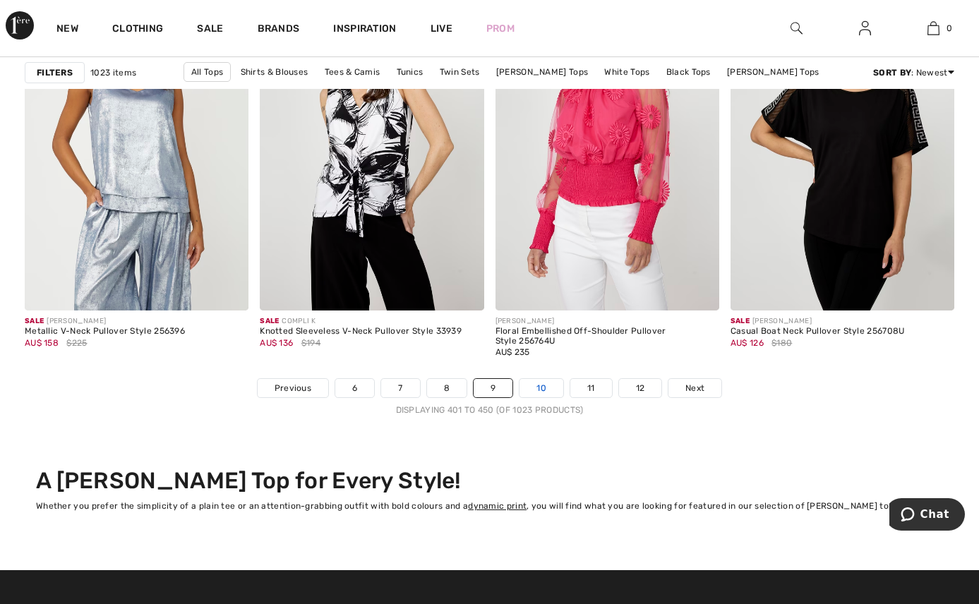
click at [546, 379] on link "10" at bounding box center [541, 388] width 44 height 18
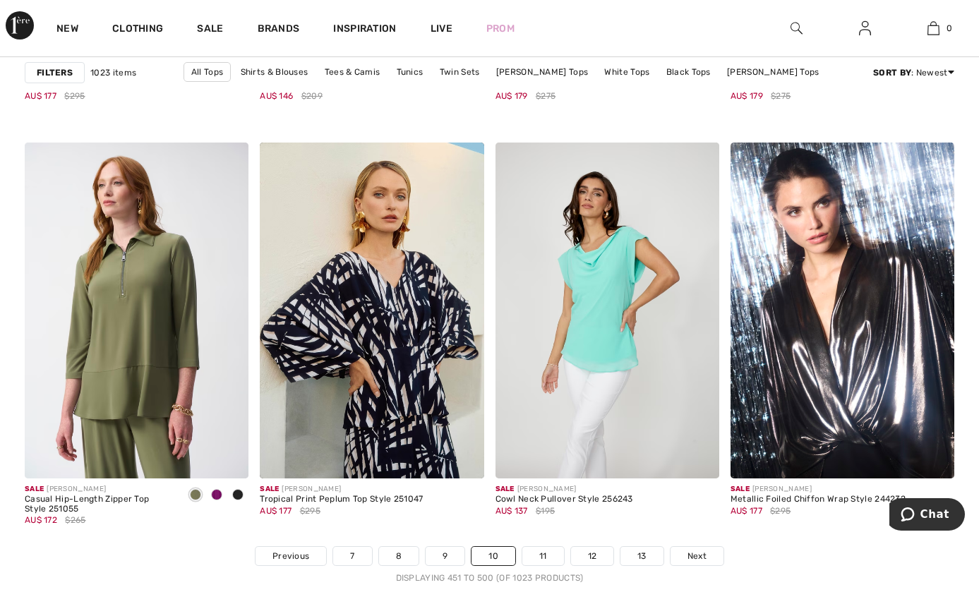
scroll to position [5999, 0]
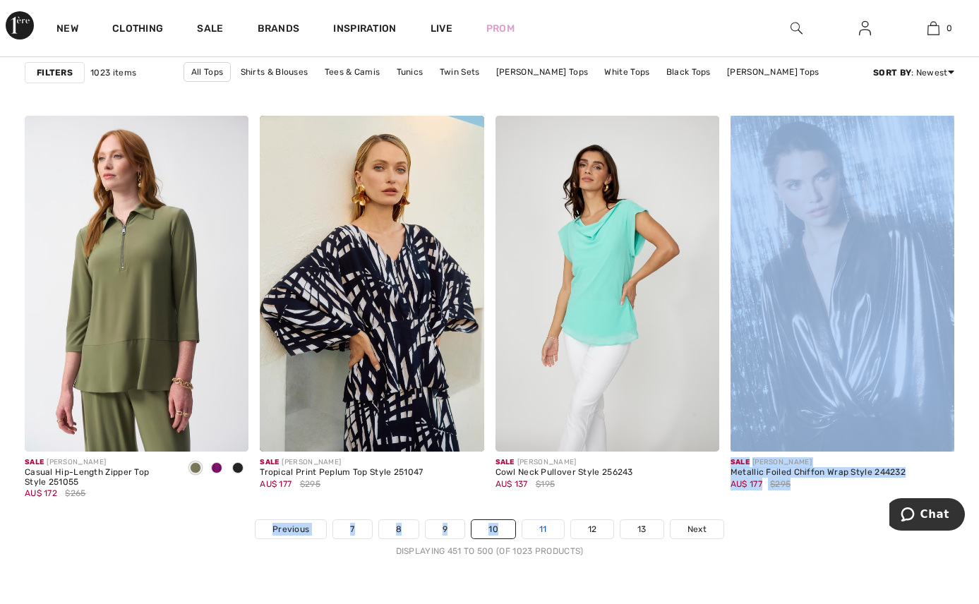
click at [535, 520] on link "11" at bounding box center [543, 529] width 42 height 18
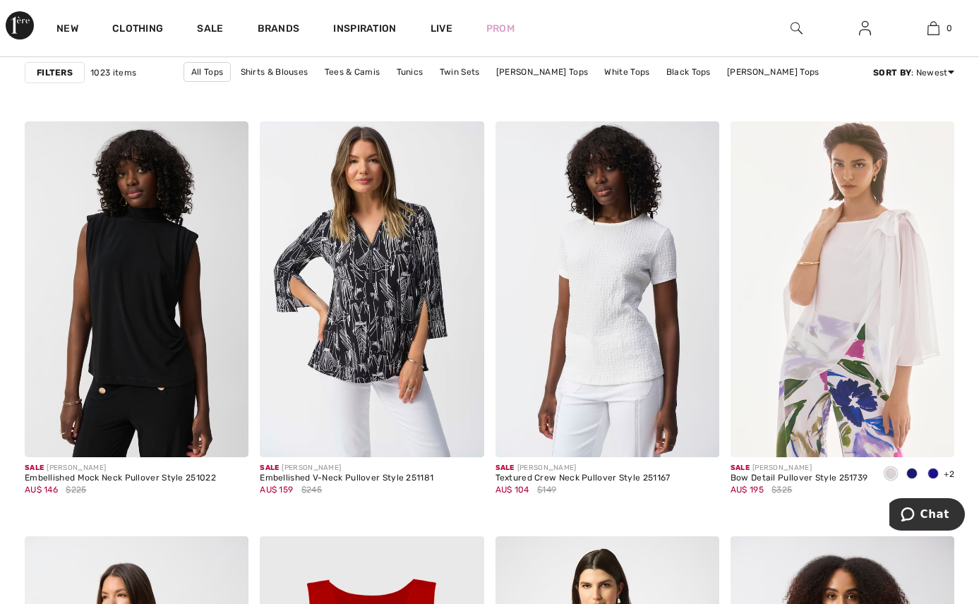
scroll to position [5858, 0]
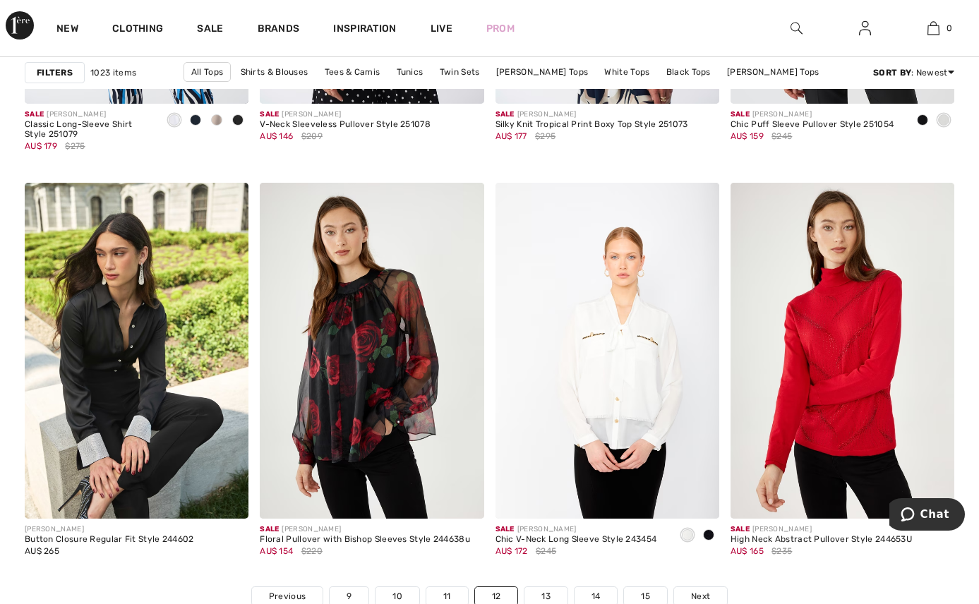
scroll to position [5999, 0]
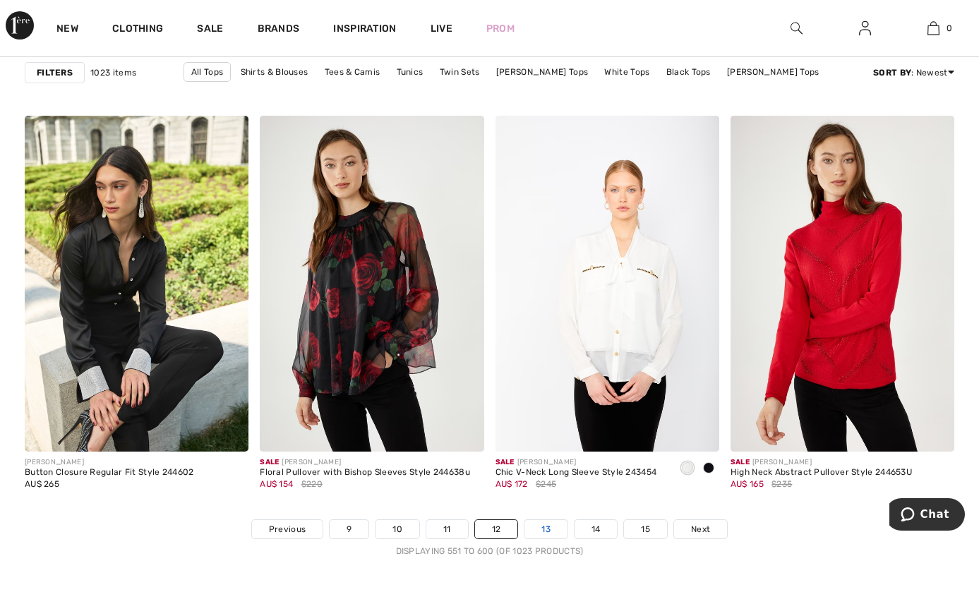
click at [543, 520] on link "13" at bounding box center [545, 529] width 43 height 18
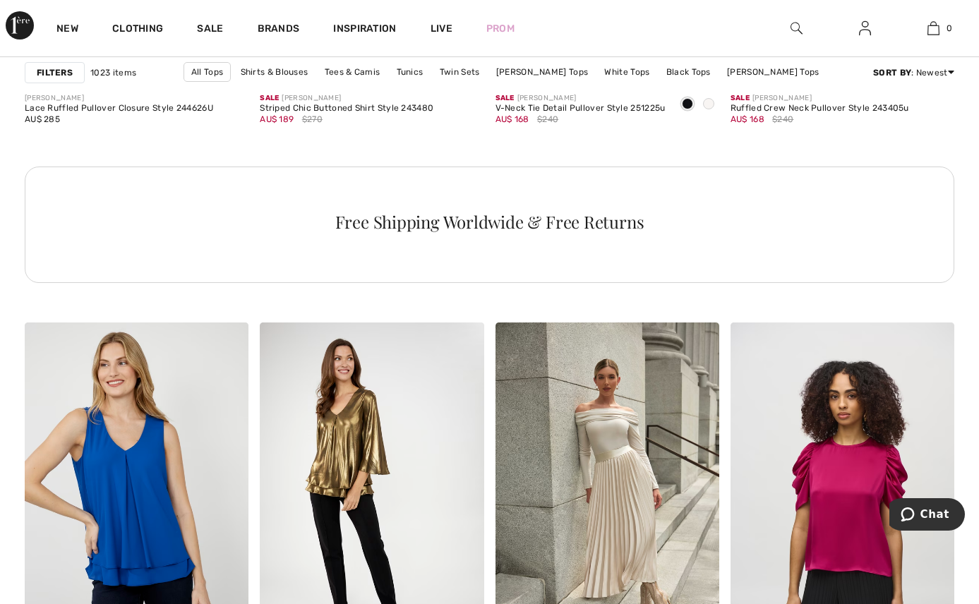
scroll to position [1765, 0]
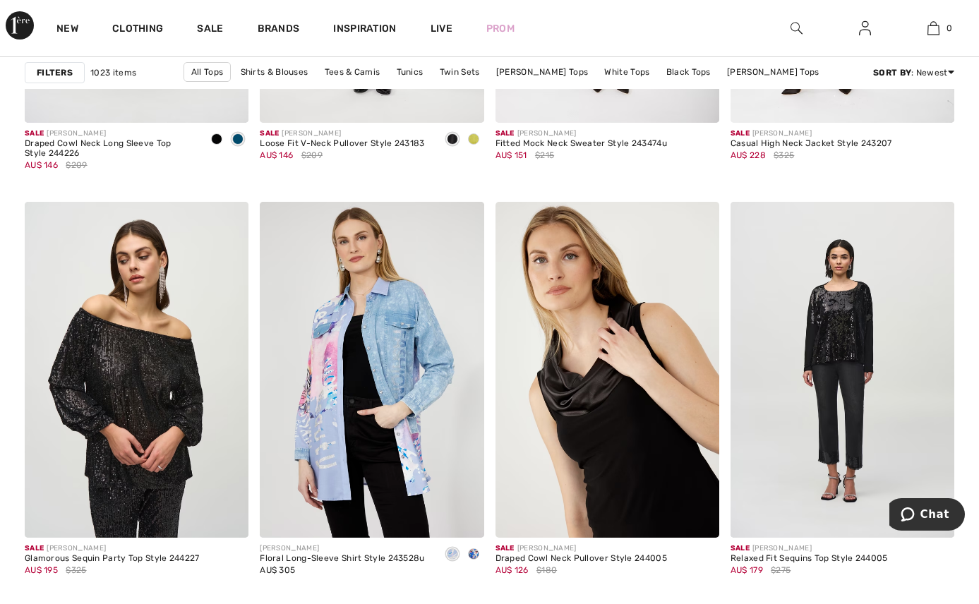
scroll to position [5999, 0]
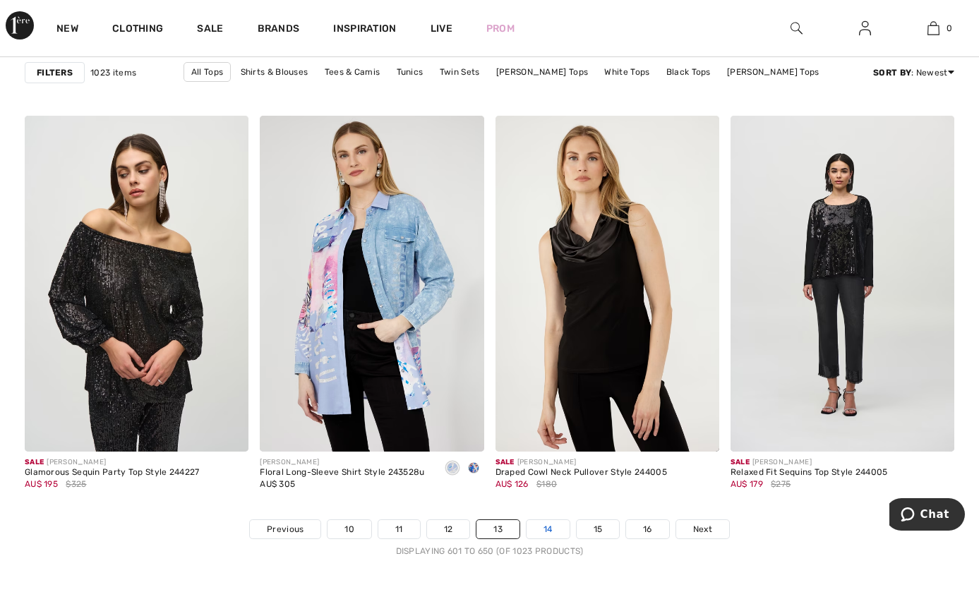
click at [541, 520] on link "14" at bounding box center [548, 529] width 43 height 18
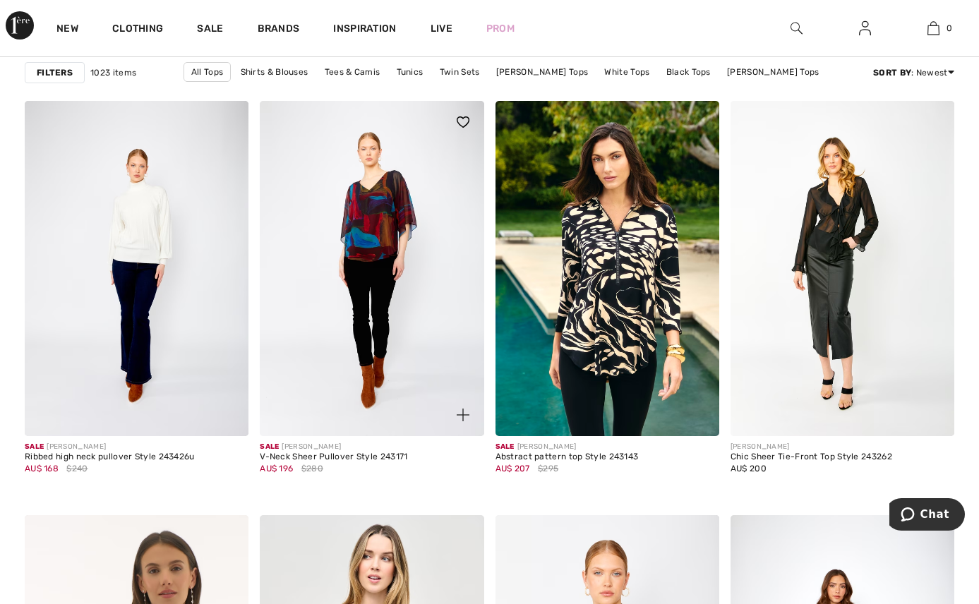
scroll to position [5999, 0]
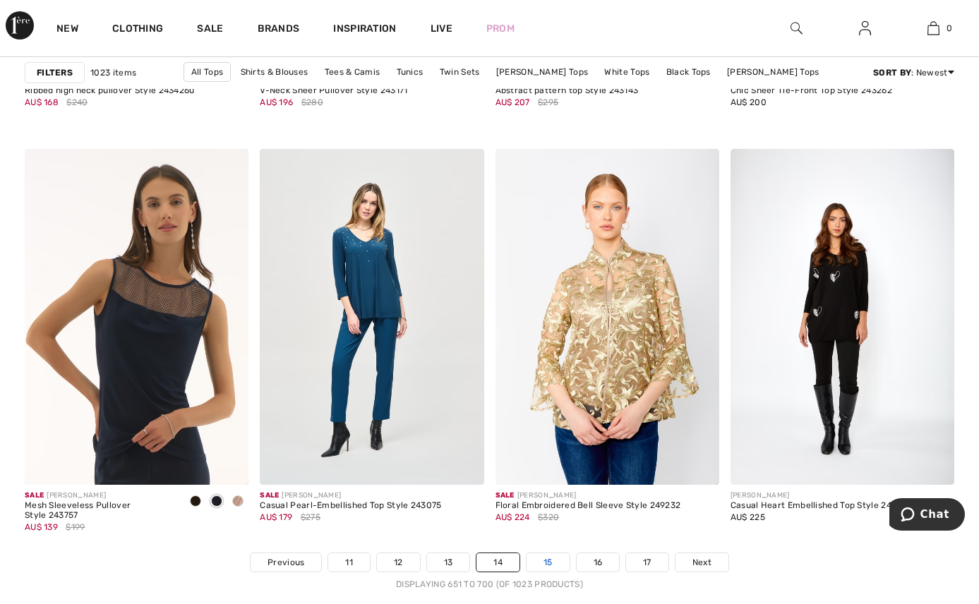
click at [539, 553] on link "15" at bounding box center [548, 562] width 43 height 18
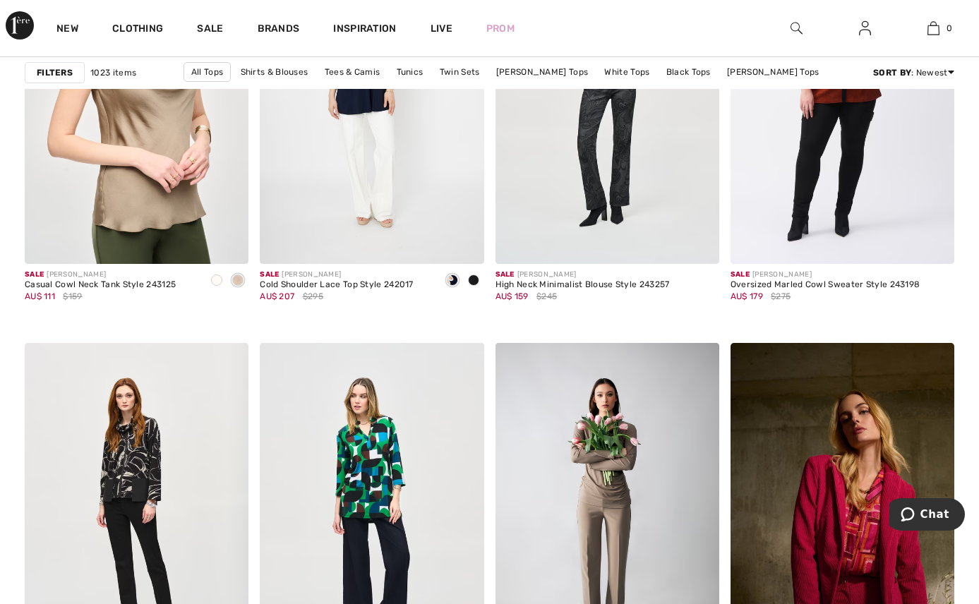
scroll to position [5858, 0]
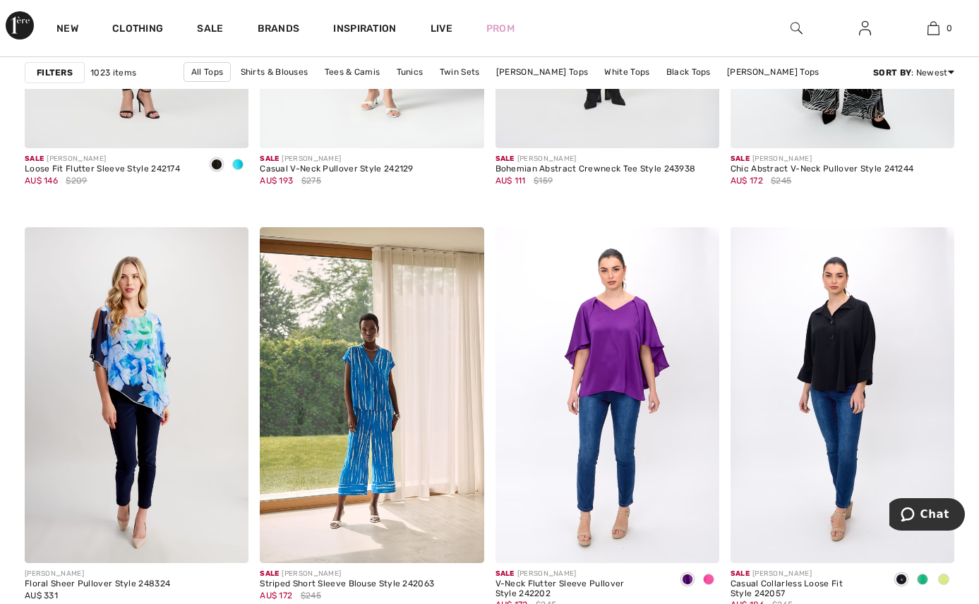
scroll to position [6141, 0]
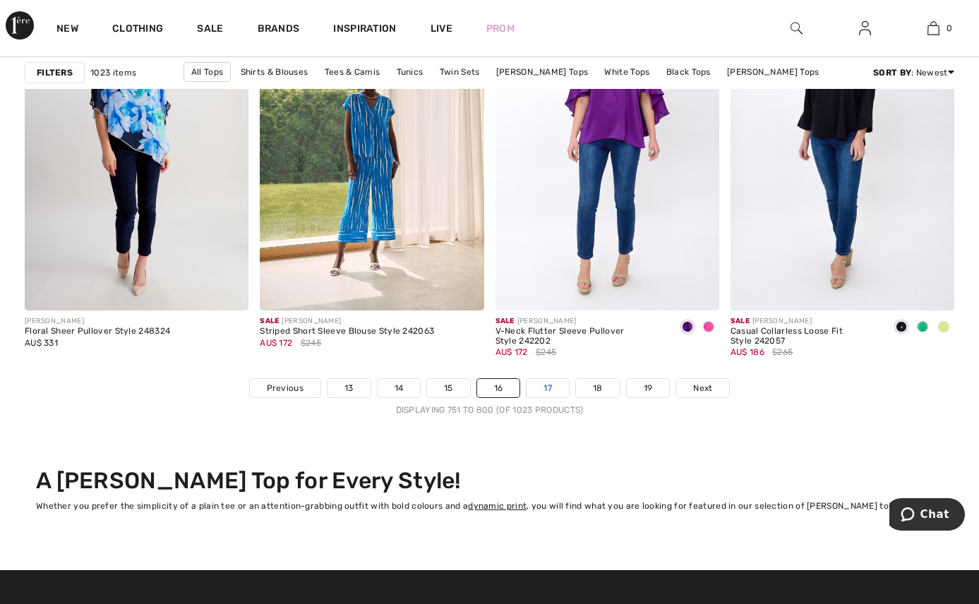
click at [531, 379] on link "17" at bounding box center [548, 388] width 42 height 18
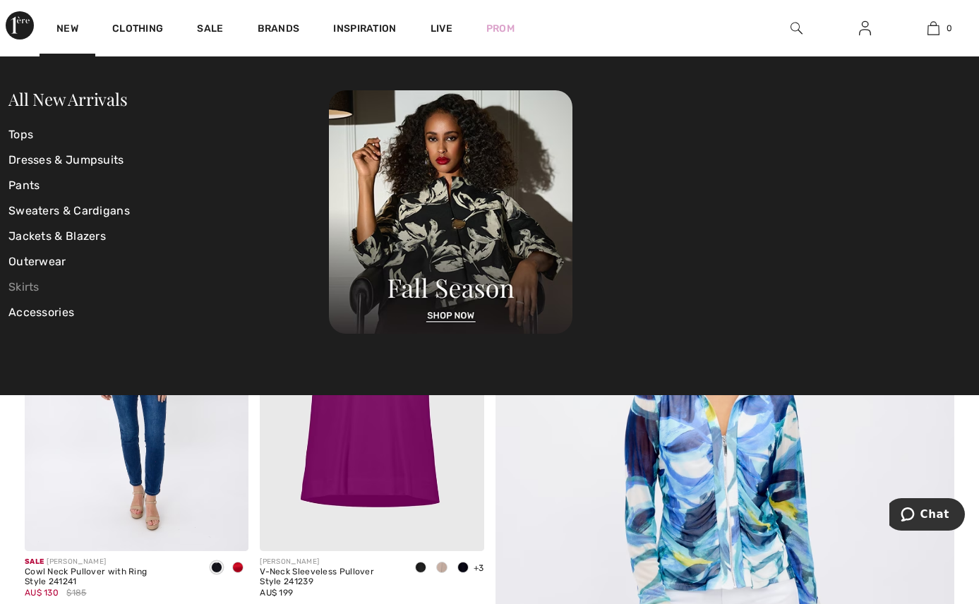
click at [30, 284] on link "Skirts" at bounding box center [168, 287] width 320 height 25
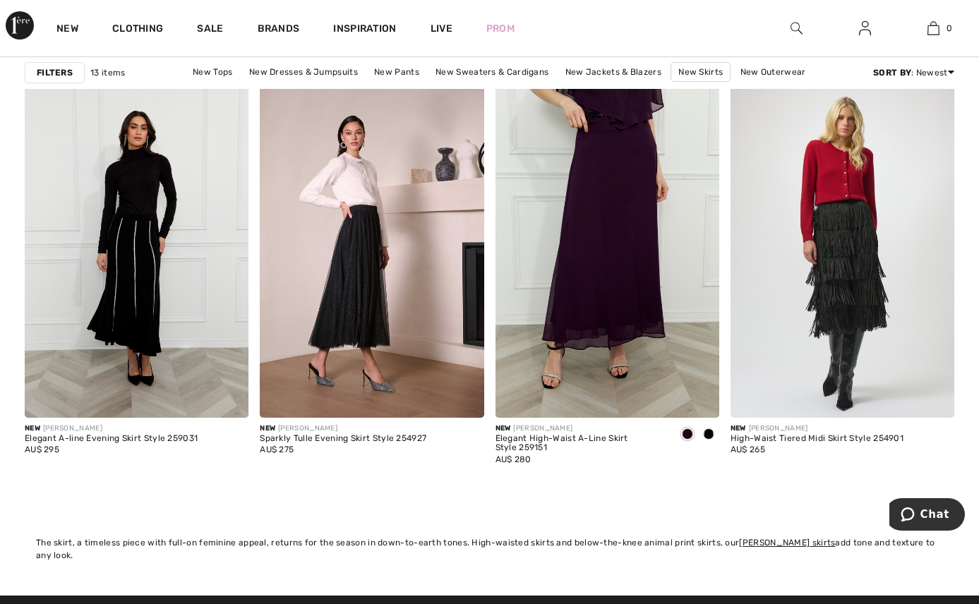
scroll to position [1059, 0]
